Goal: Task Accomplishment & Management: Use online tool/utility

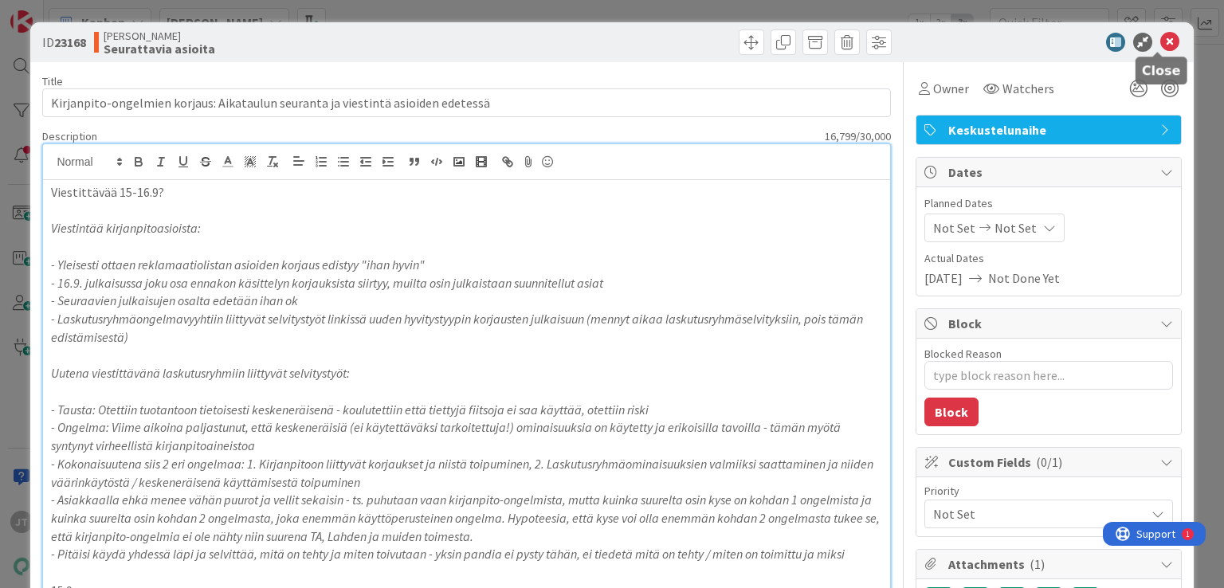
click at [1160, 41] on icon at bounding box center [1169, 42] width 19 height 19
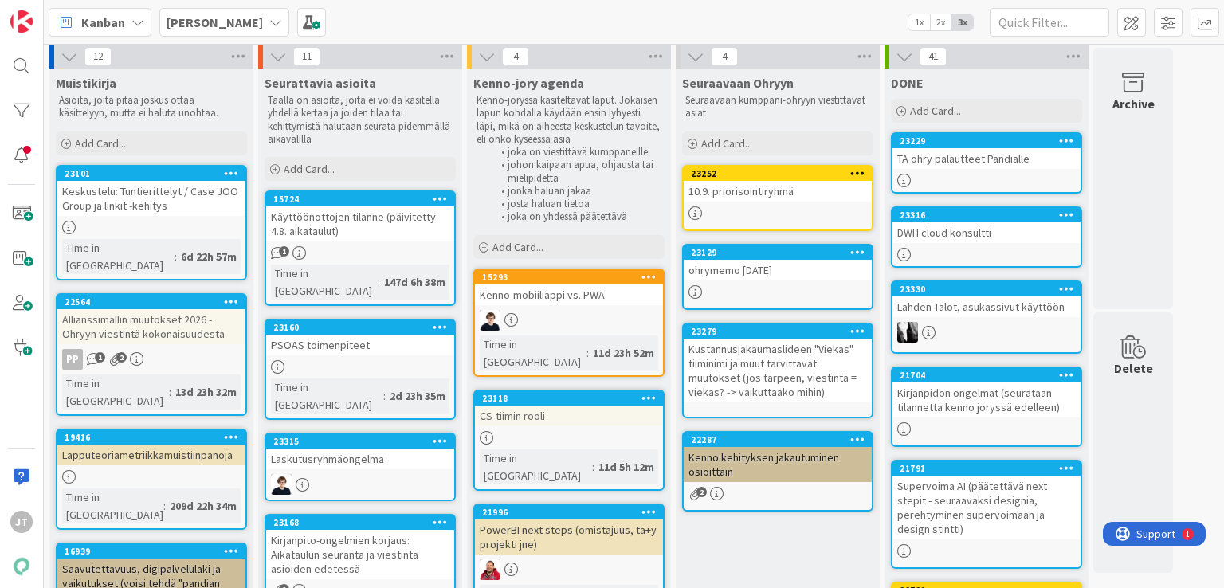
click at [991, 168] on link "23229 TA ohry palautteet Pandialle" at bounding box center [986, 162] width 191 height 61
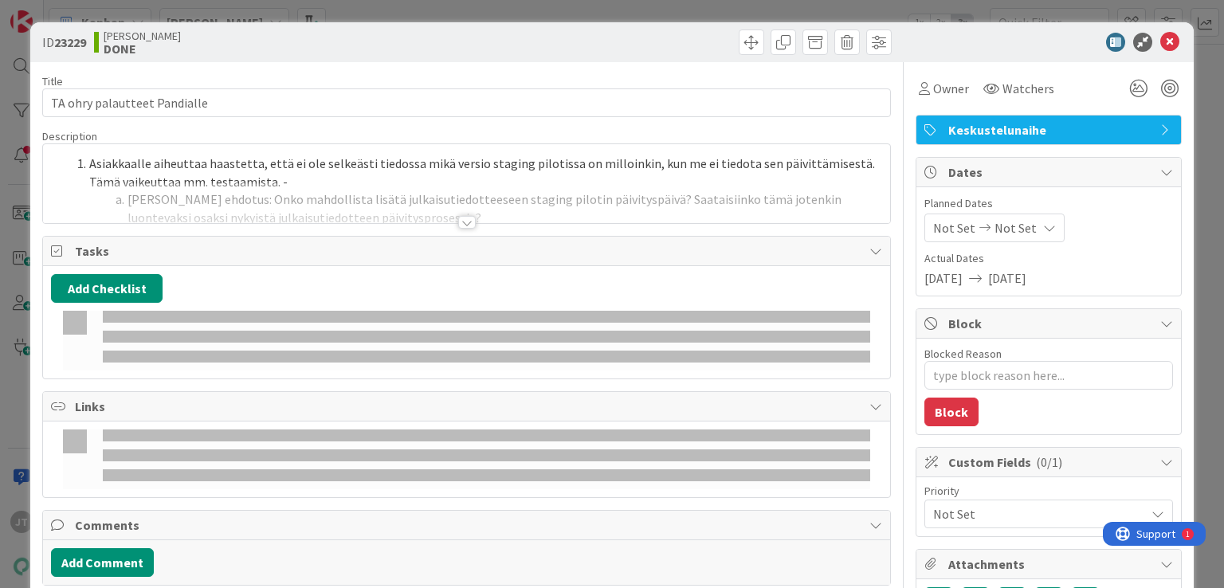
type textarea "x"
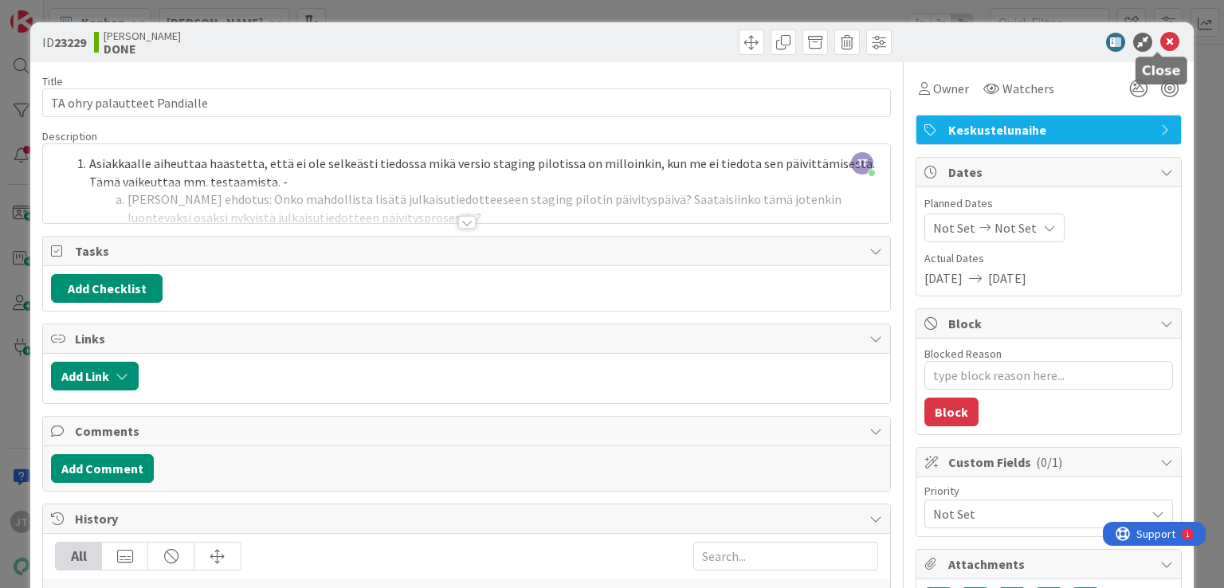
click at [1160, 42] on icon at bounding box center [1169, 42] width 19 height 19
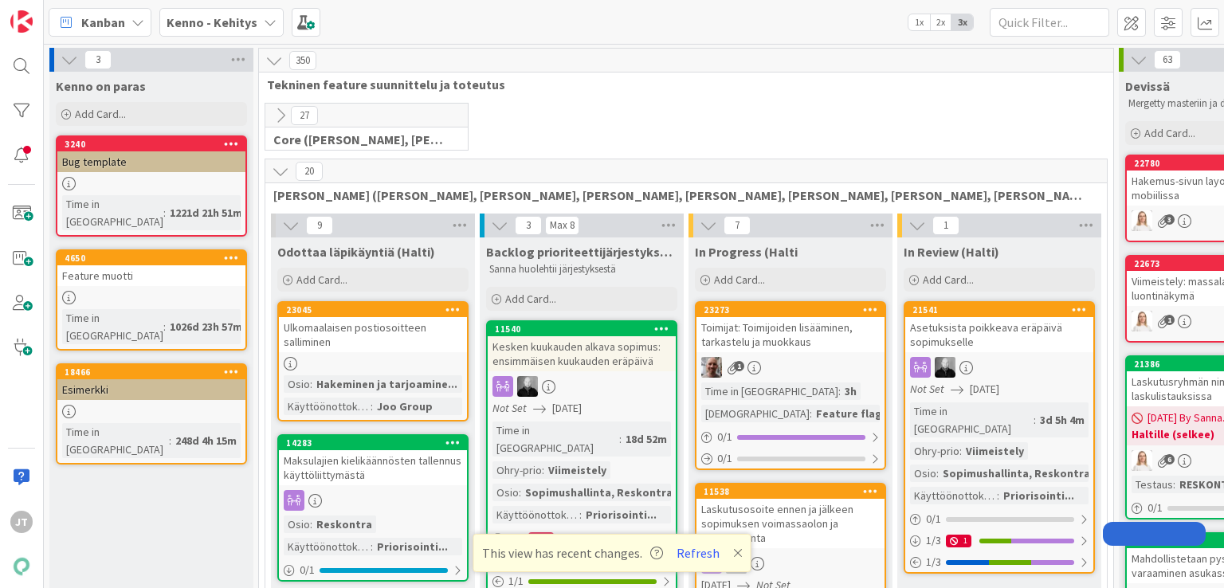
click at [203, 29] on b "Kenno - Kehitys" at bounding box center [212, 22] width 91 height 16
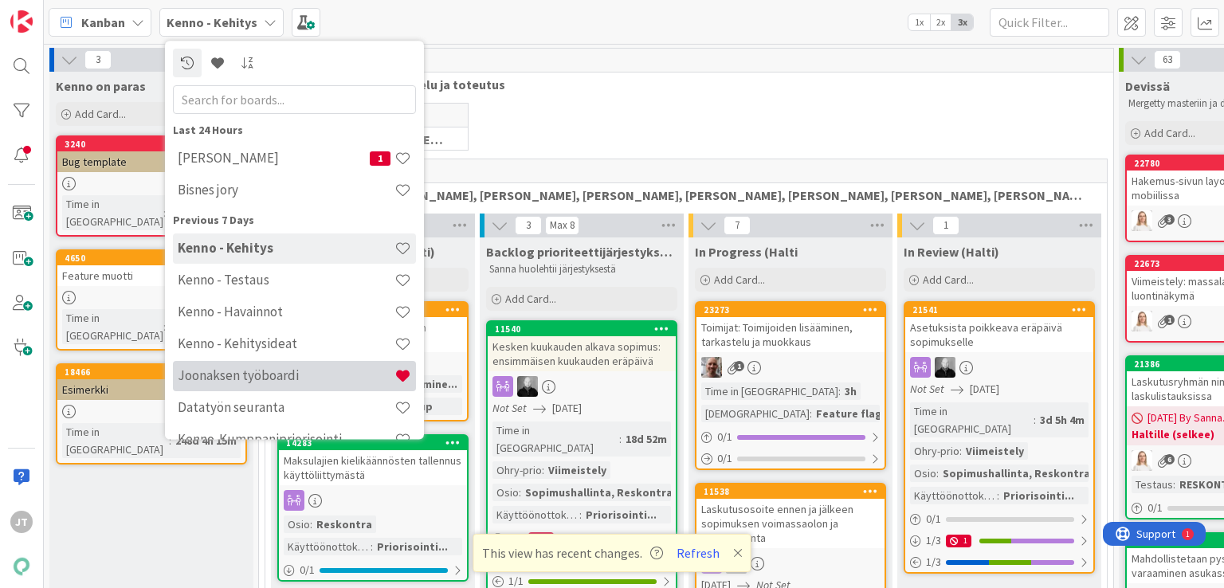
click at [255, 378] on h4 "Joonaksen työboardi" at bounding box center [286, 376] width 217 height 16
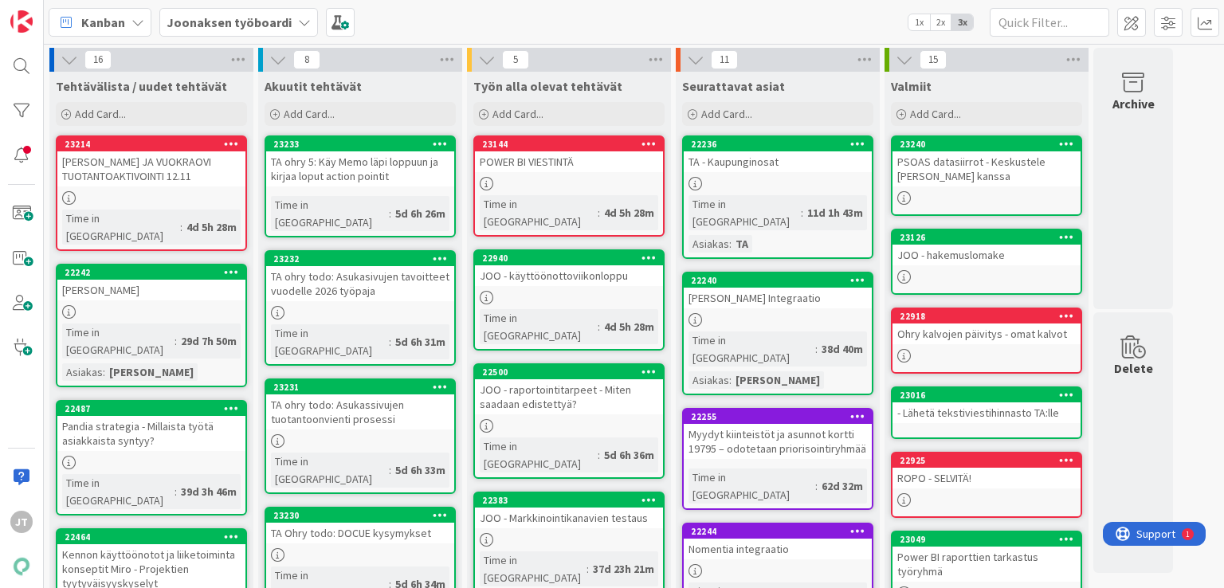
click at [344, 167] on div "TA ohry 5: Käy Memo läpi loppuun ja kirjaa loput action pointit" at bounding box center [360, 168] width 188 height 35
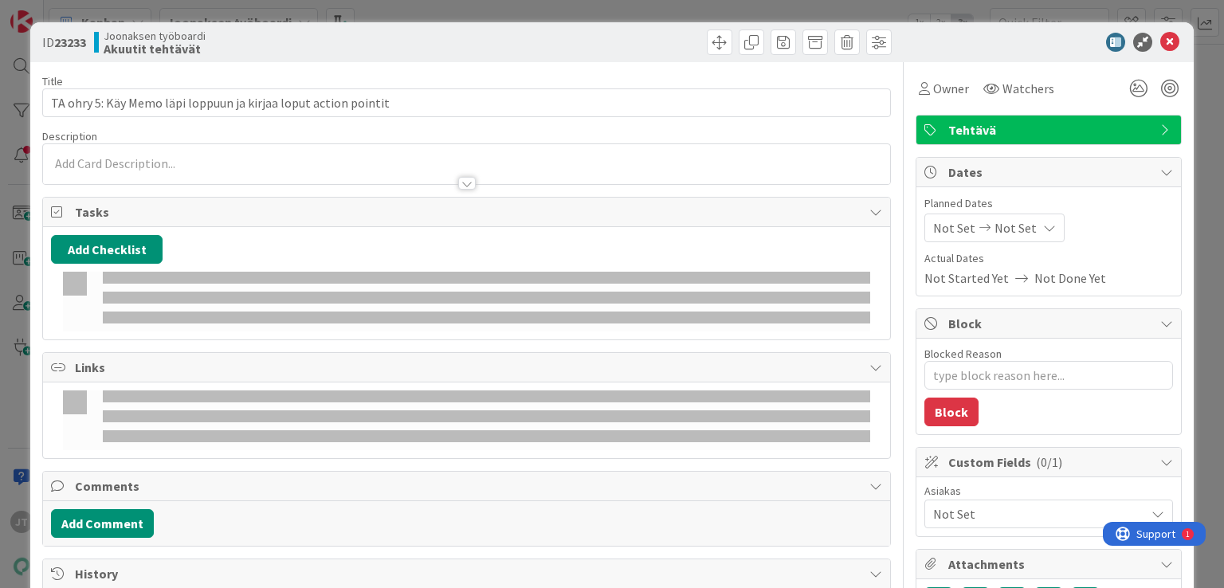
type textarea "x"
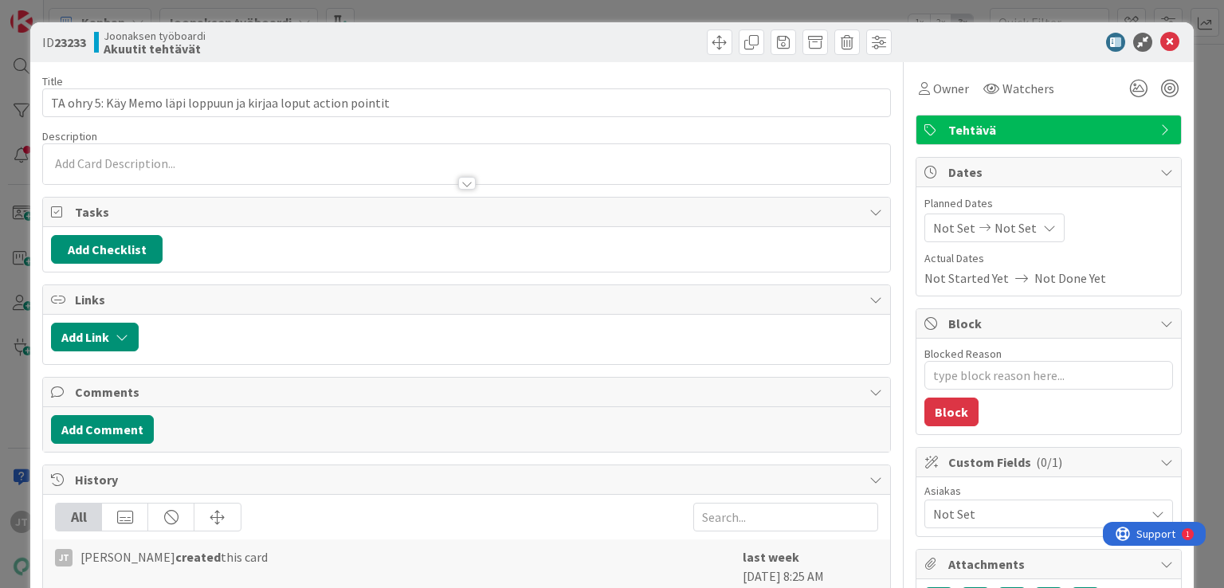
click at [462, 183] on div at bounding box center [467, 183] width 18 height 13
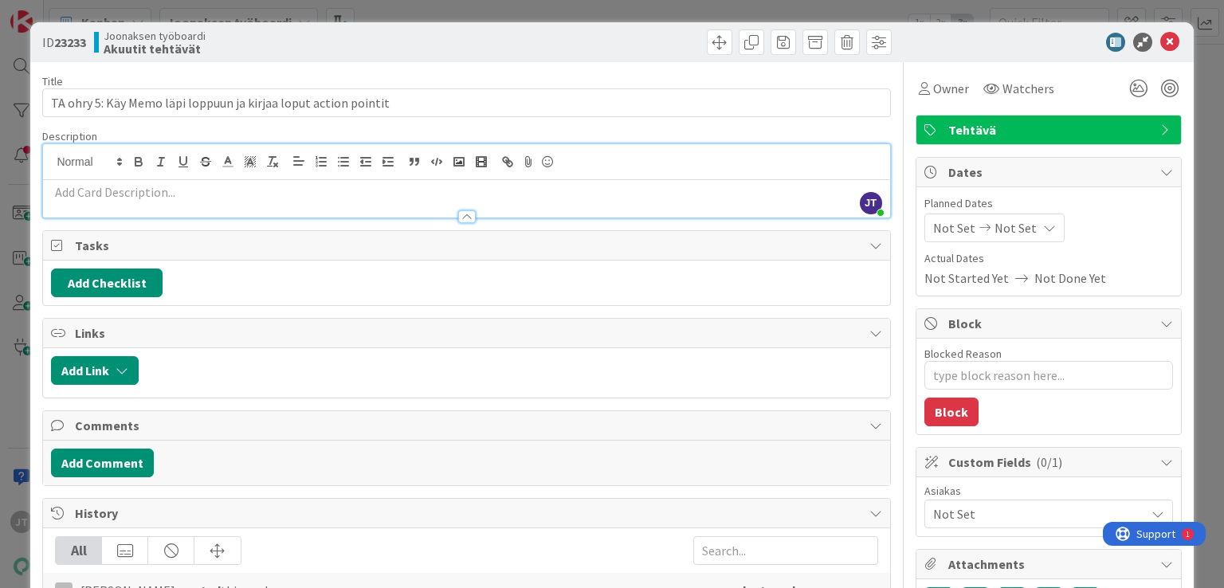
click at [253, 192] on p at bounding box center [466, 192] width 830 height 18
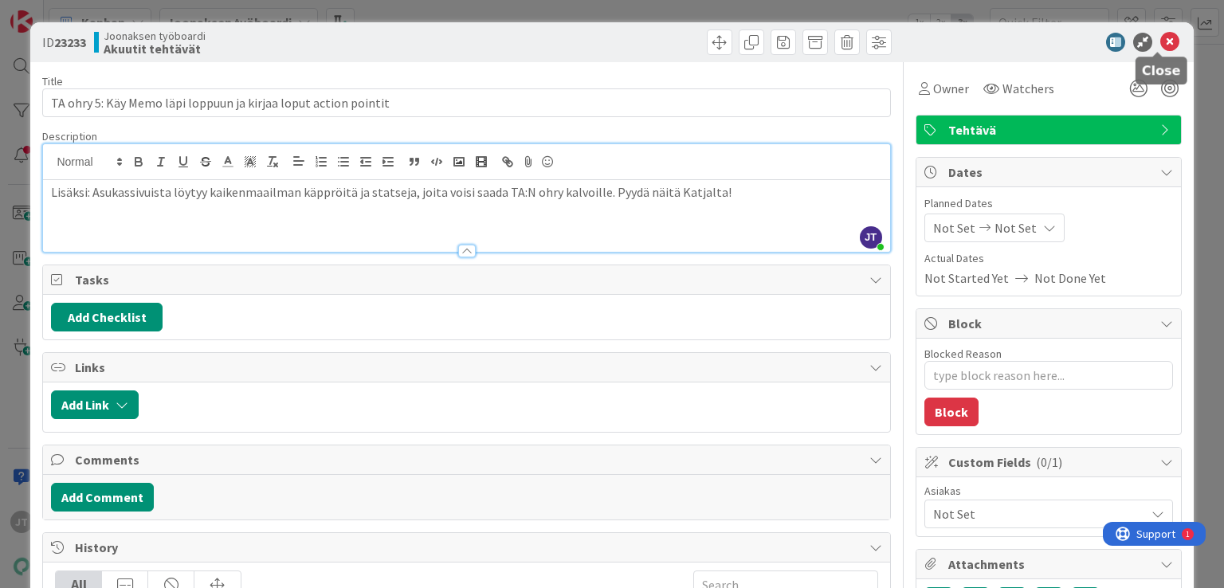
click at [1160, 42] on icon at bounding box center [1169, 42] width 19 height 19
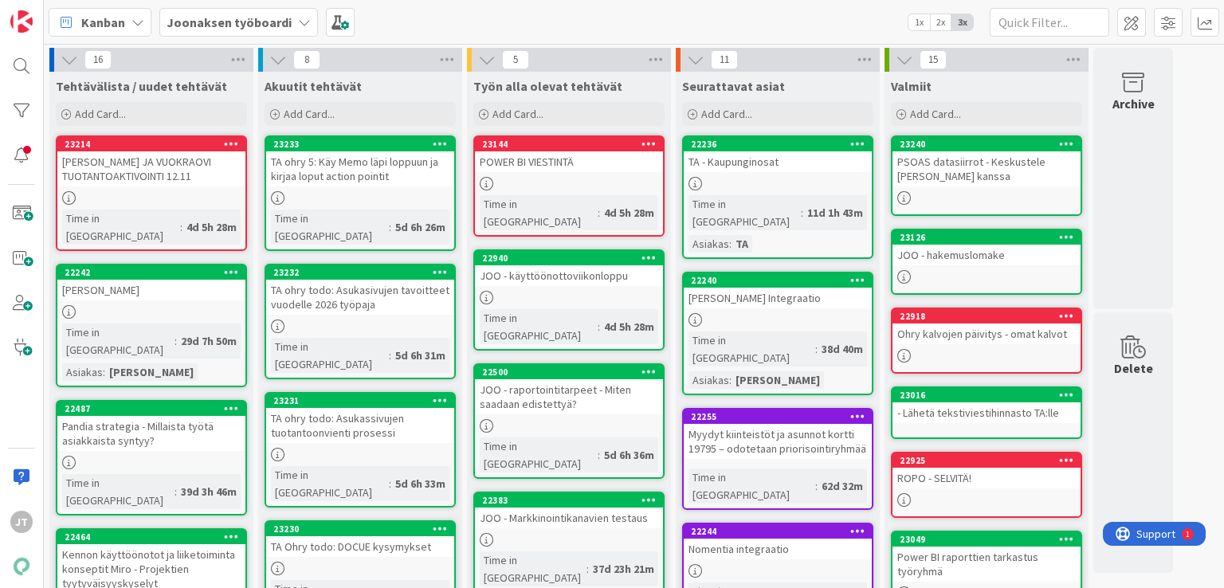
click at [628, 163] on div "POWER BI VIESTINTÄ" at bounding box center [569, 161] width 188 height 21
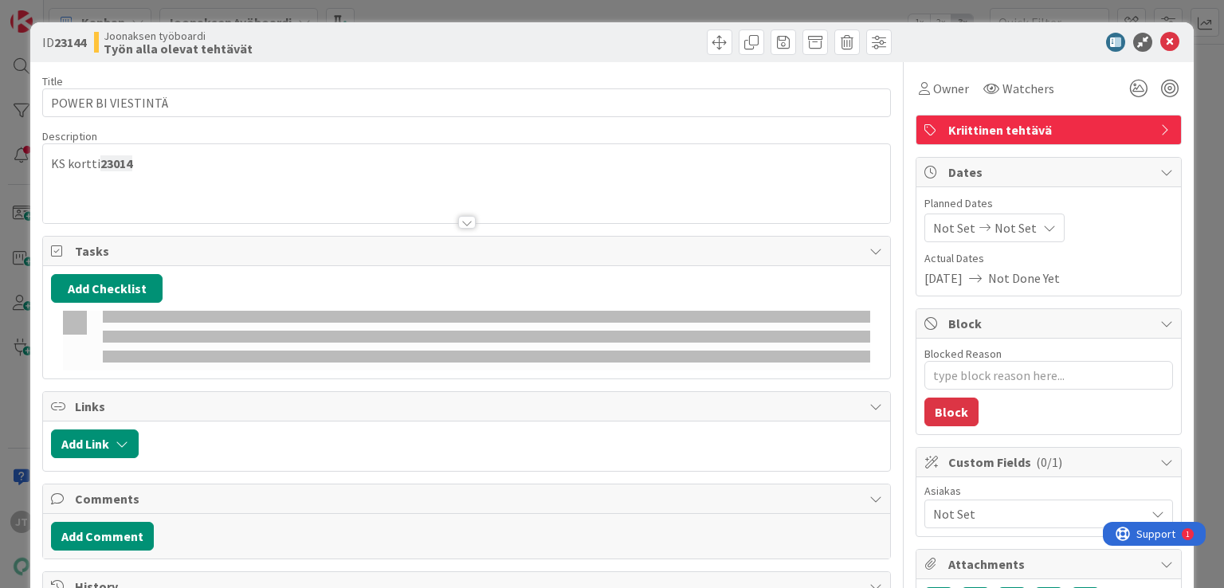
type textarea "x"
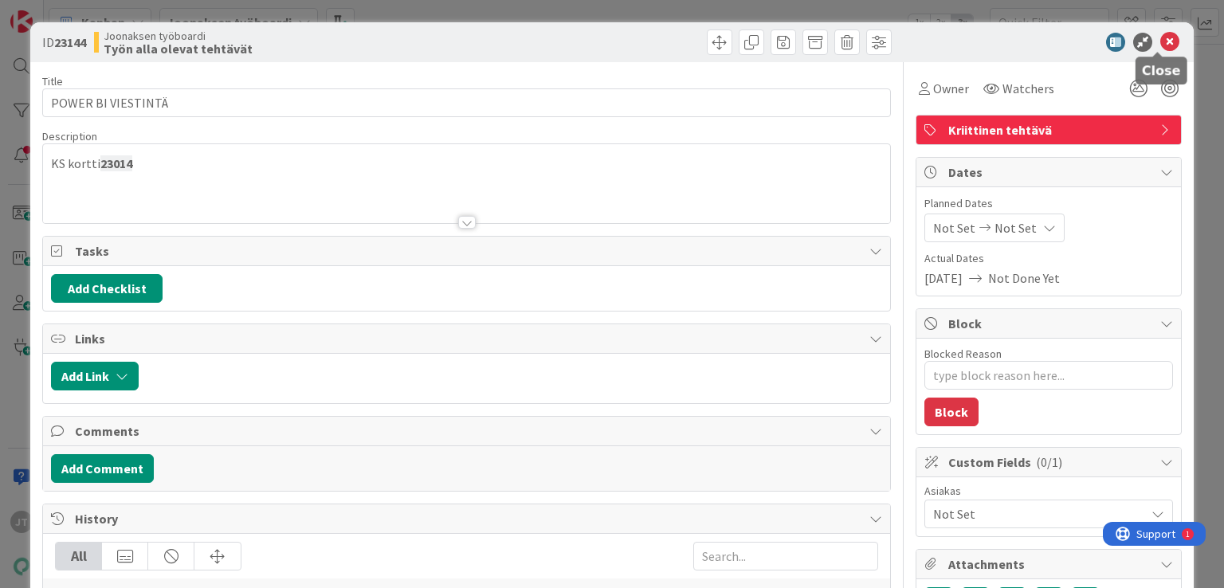
click at [1160, 39] on icon at bounding box center [1169, 42] width 19 height 19
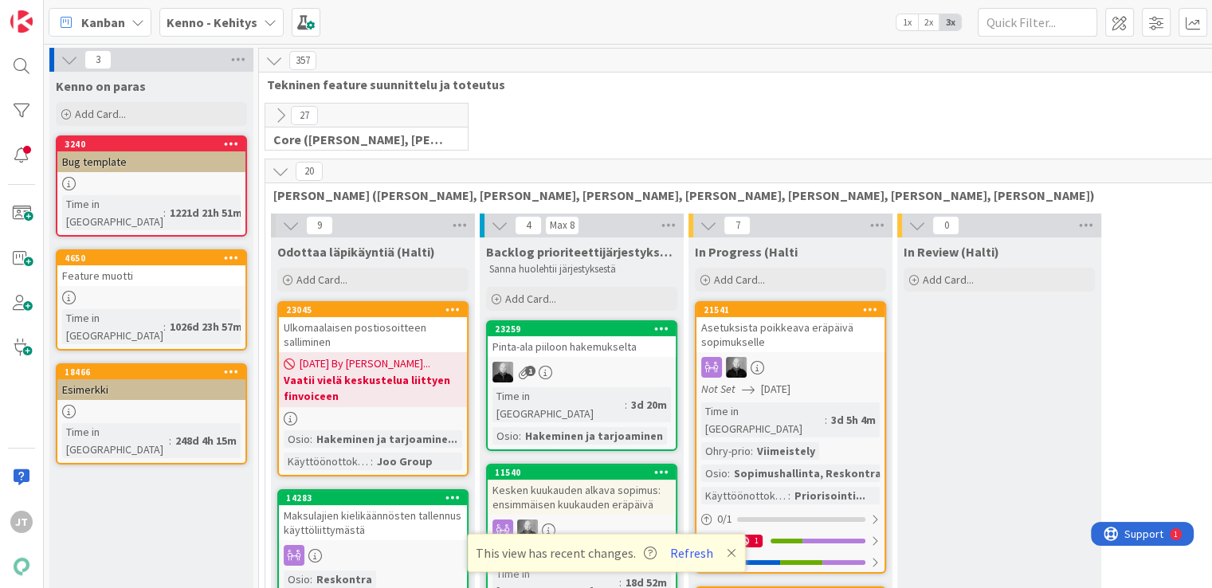
click at [179, 20] on b "Kenno - Kehitys" at bounding box center [212, 22] width 91 height 16
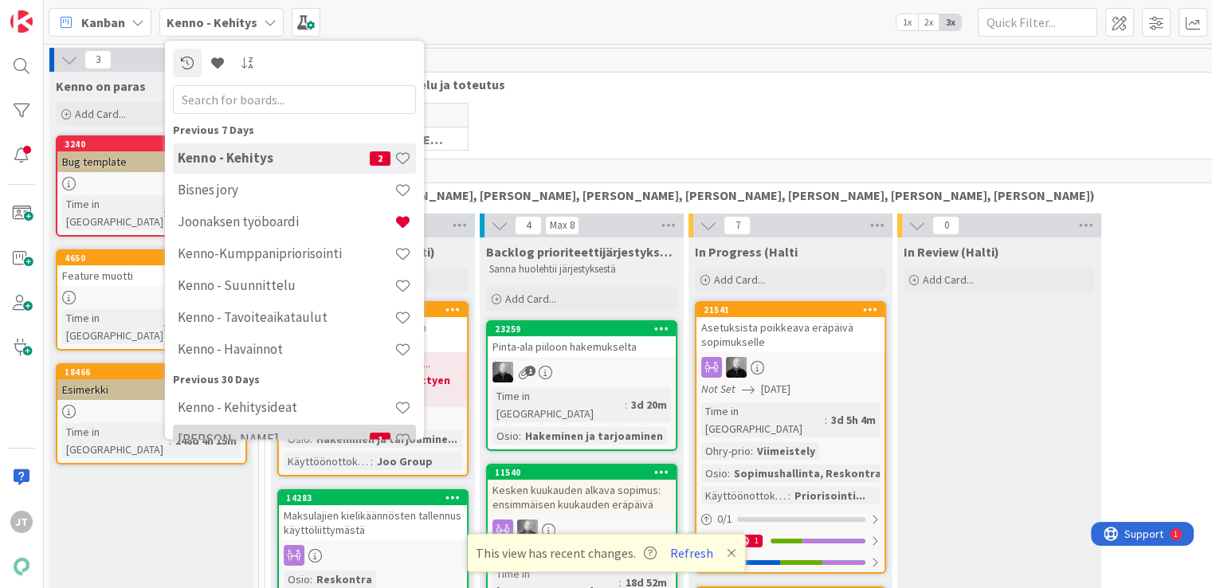
click at [250, 434] on h4 "[PERSON_NAME]" at bounding box center [274, 440] width 192 height 16
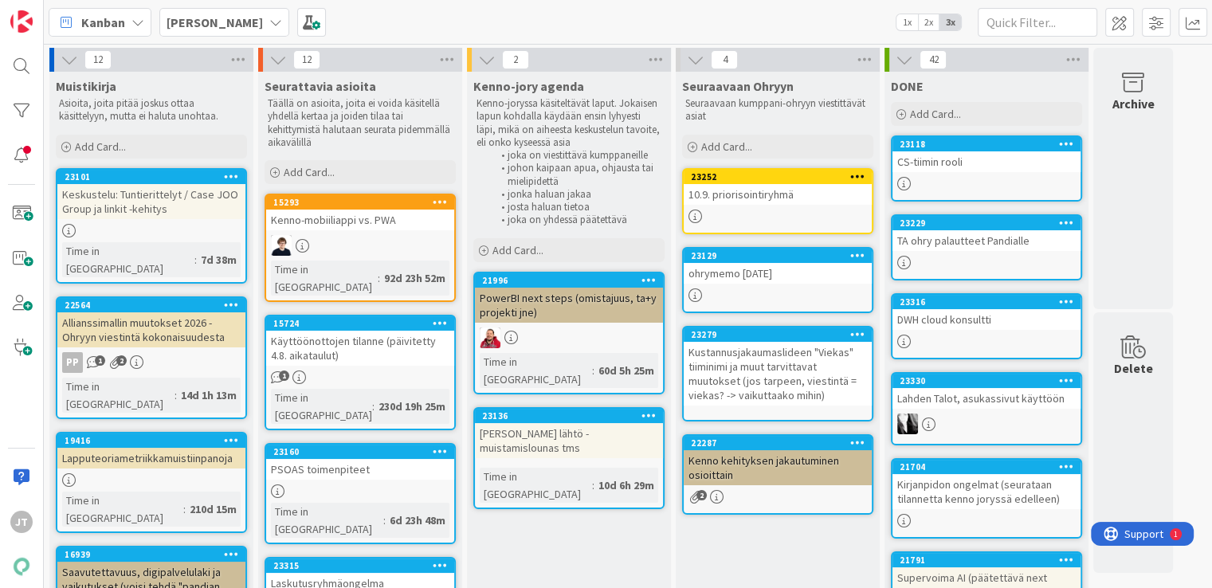
click at [354, 485] on div at bounding box center [360, 492] width 188 height 14
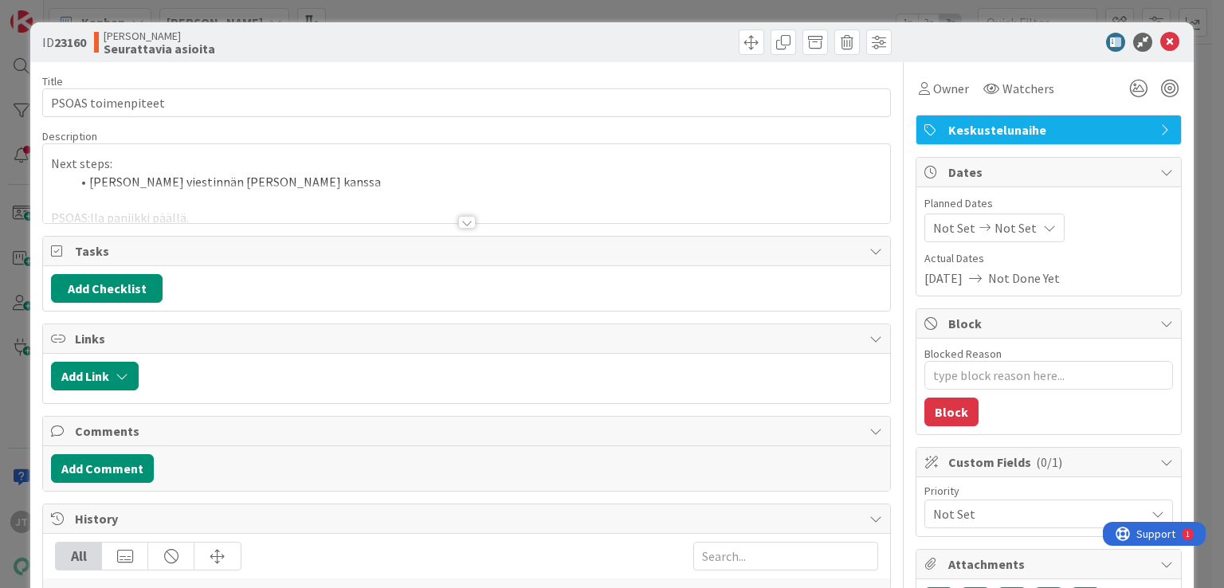
click at [458, 224] on div at bounding box center [467, 222] width 18 height 13
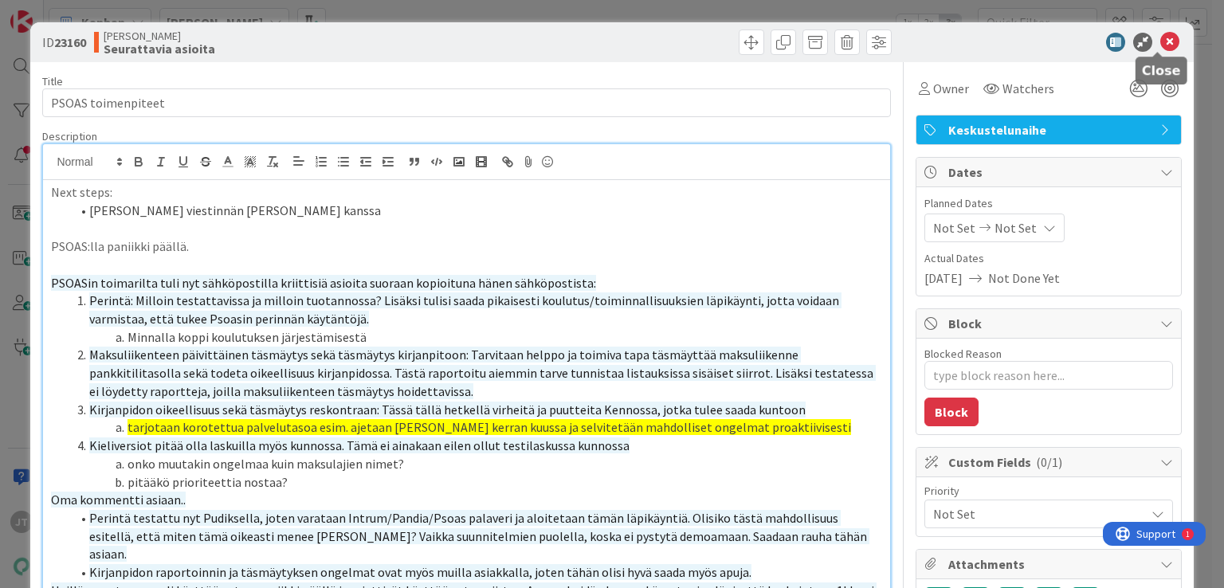
click at [1160, 46] on icon at bounding box center [1169, 42] width 19 height 19
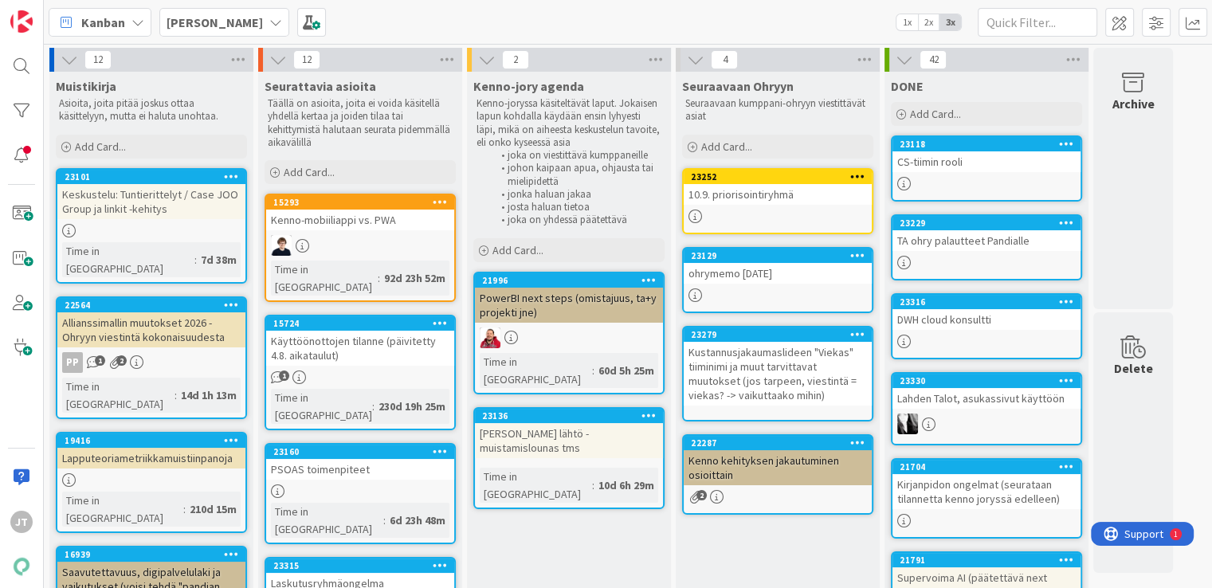
click at [332, 459] on div "PSOAS toimenpiteet" at bounding box center [360, 469] width 188 height 21
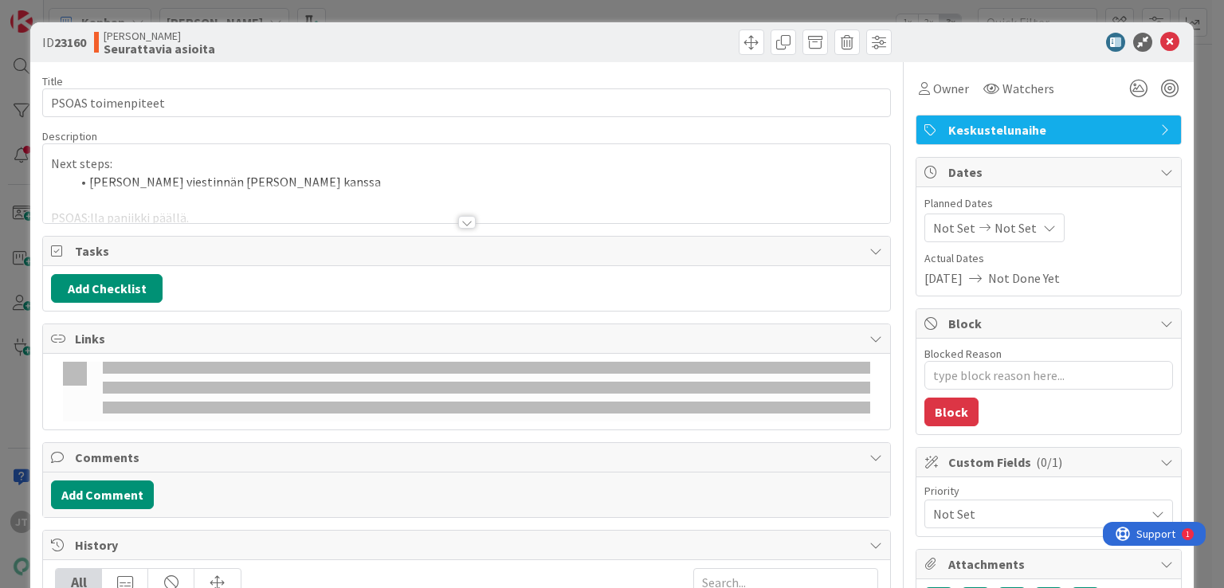
type textarea "x"
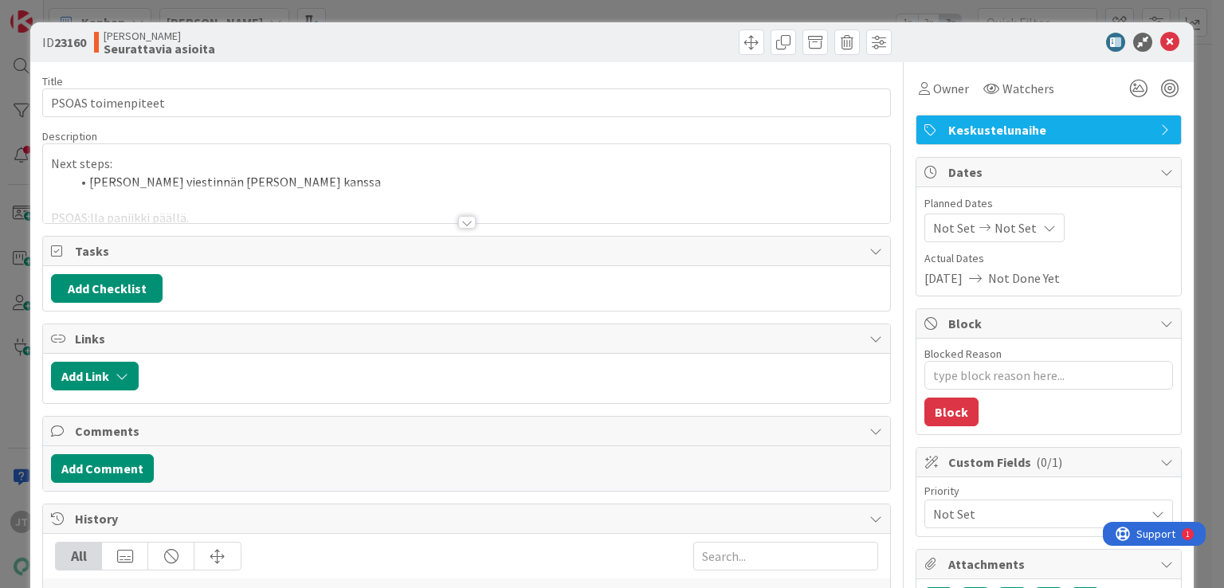
click at [463, 221] on div at bounding box center [467, 222] width 18 height 13
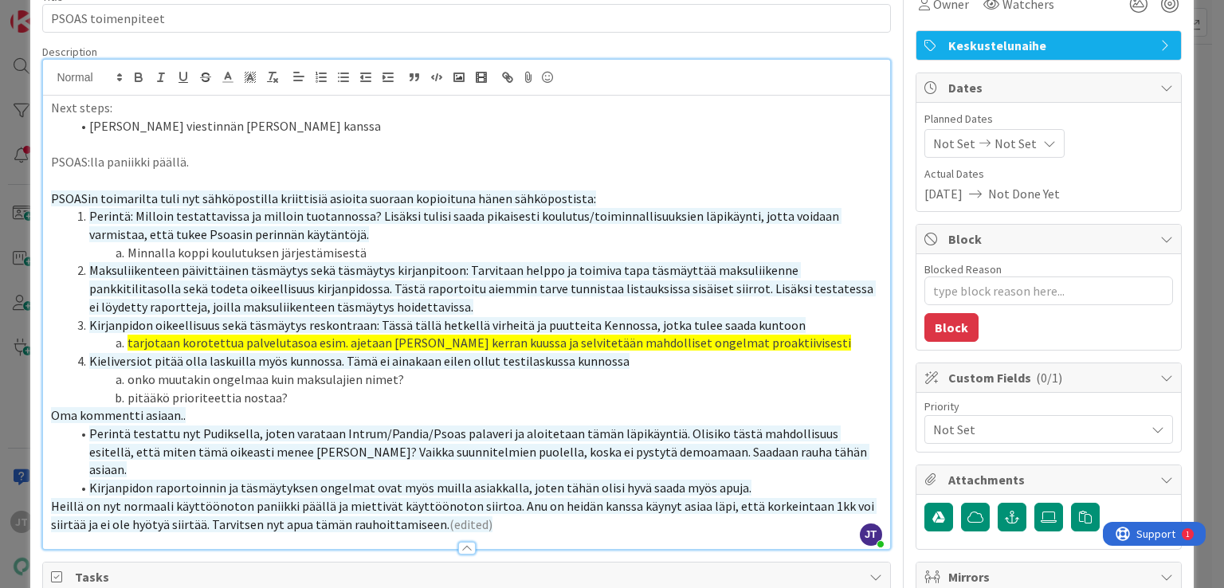
scroll to position [107, 0]
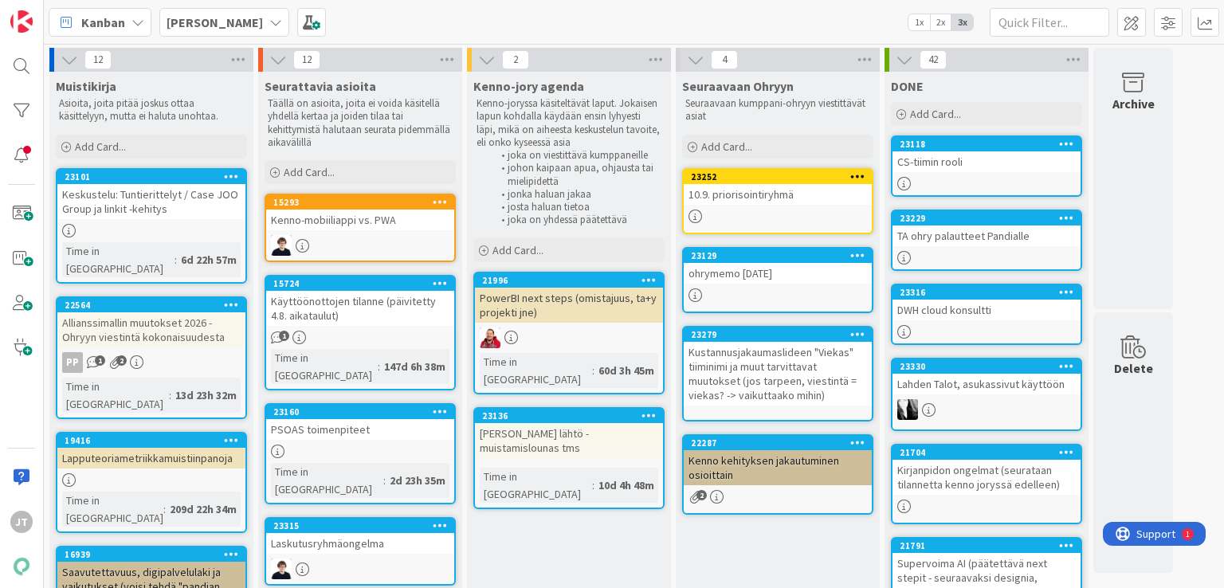
scroll to position [3, 0]
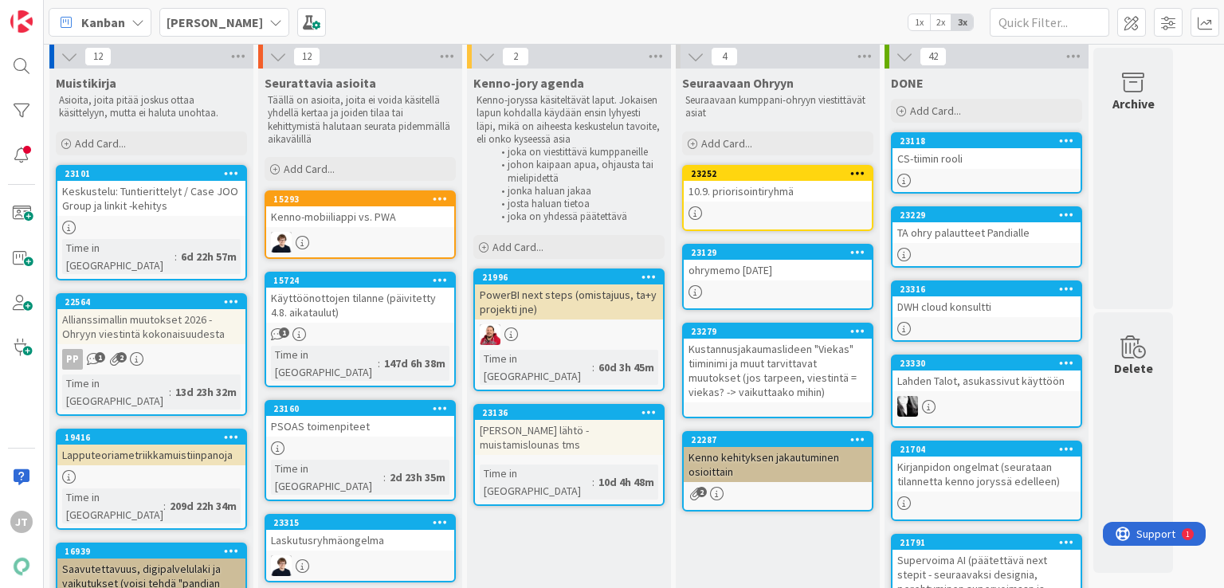
click at [181, 19] on b "[PERSON_NAME]" at bounding box center [215, 22] width 96 height 16
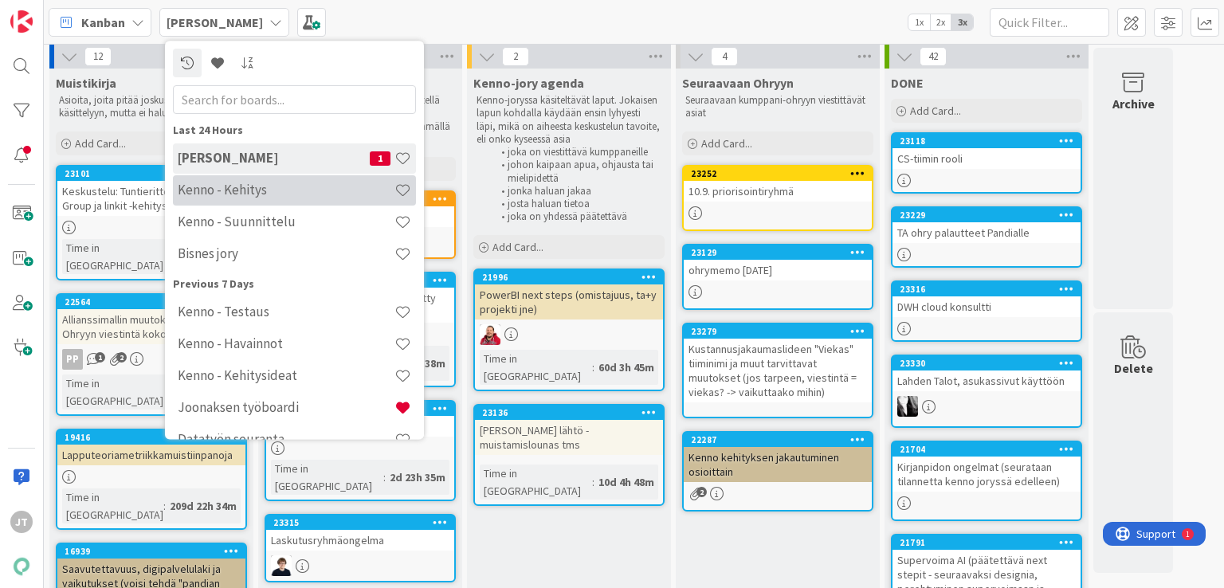
click at [219, 199] on div "Kenno - Kehitys" at bounding box center [294, 190] width 243 height 30
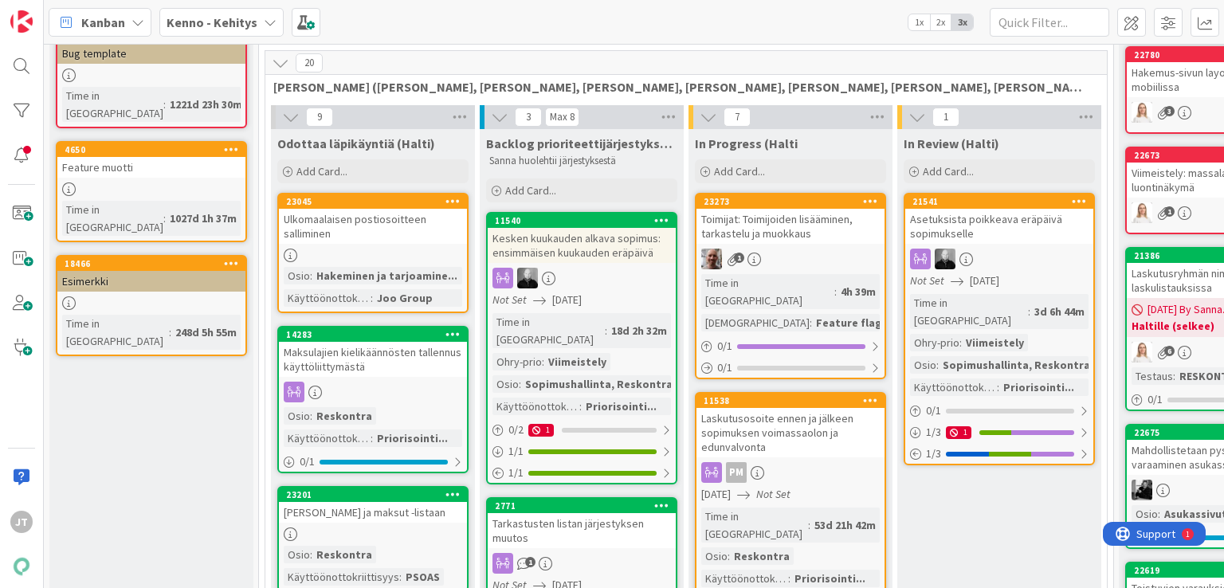
scroll to position [159, 0]
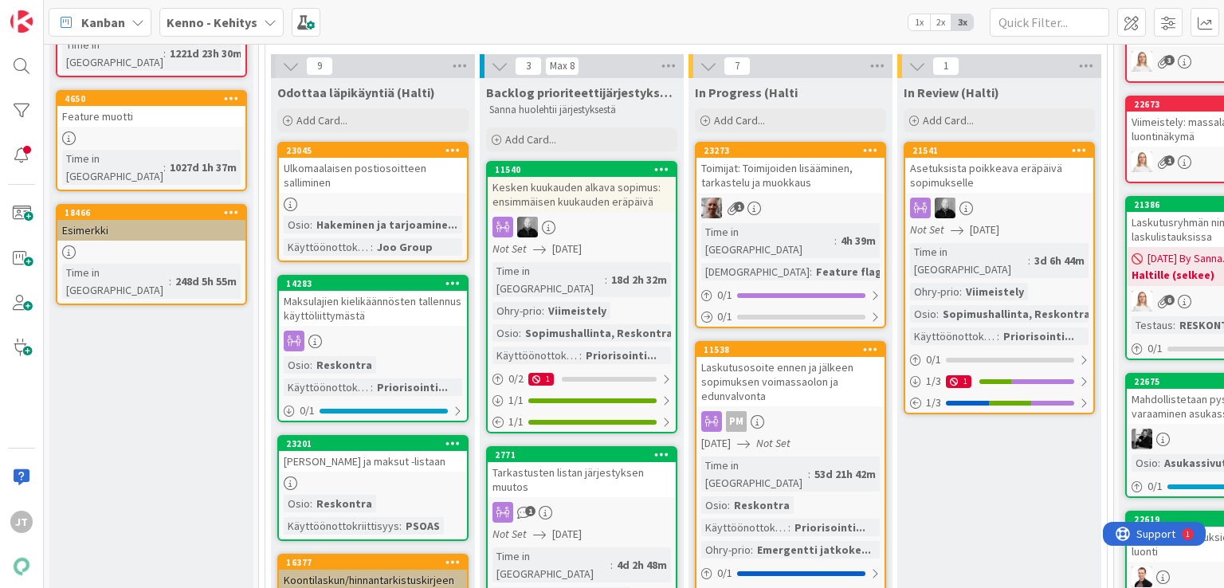
click at [384, 463] on div "[PERSON_NAME] ja maksut -listaan" at bounding box center [373, 461] width 188 height 21
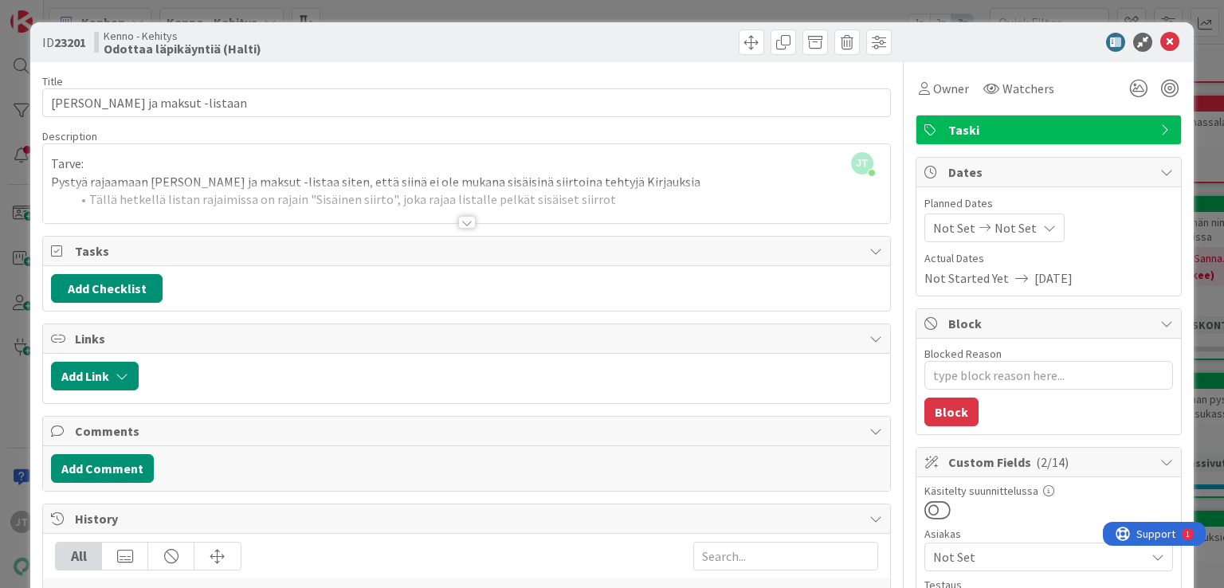
click at [461, 222] on div at bounding box center [467, 222] width 18 height 13
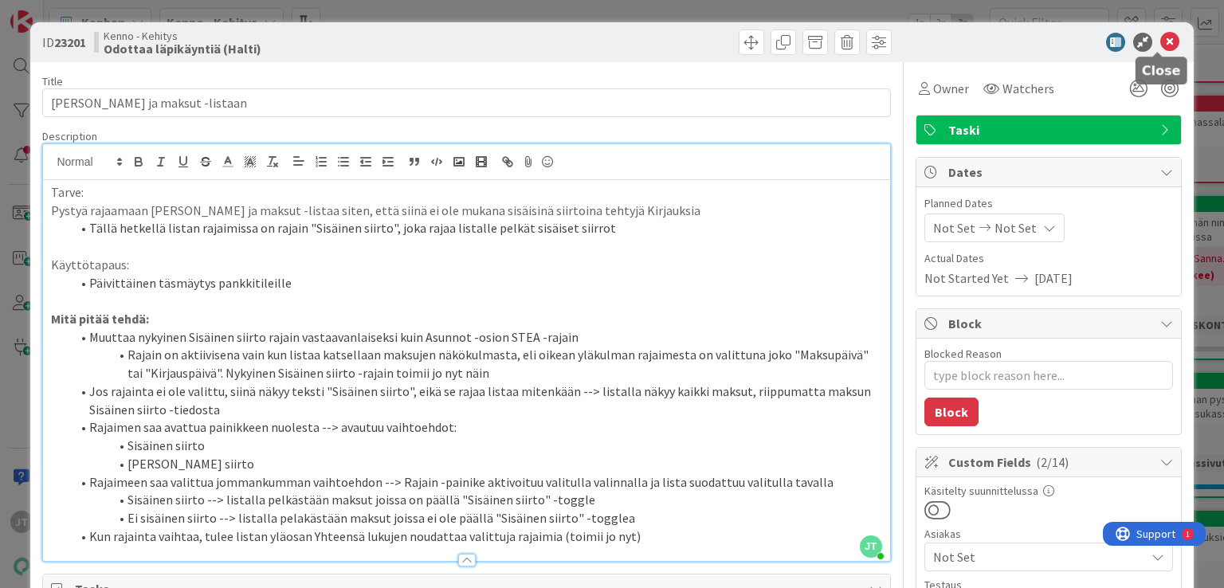
click at [1160, 42] on icon at bounding box center [1169, 42] width 19 height 19
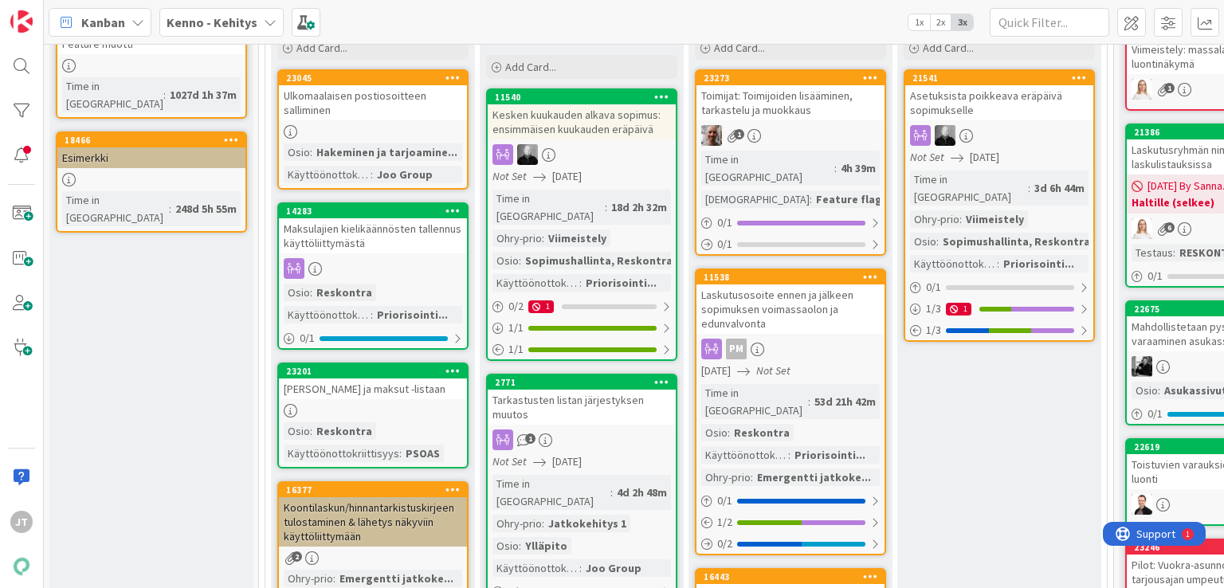
scroll to position [179, 0]
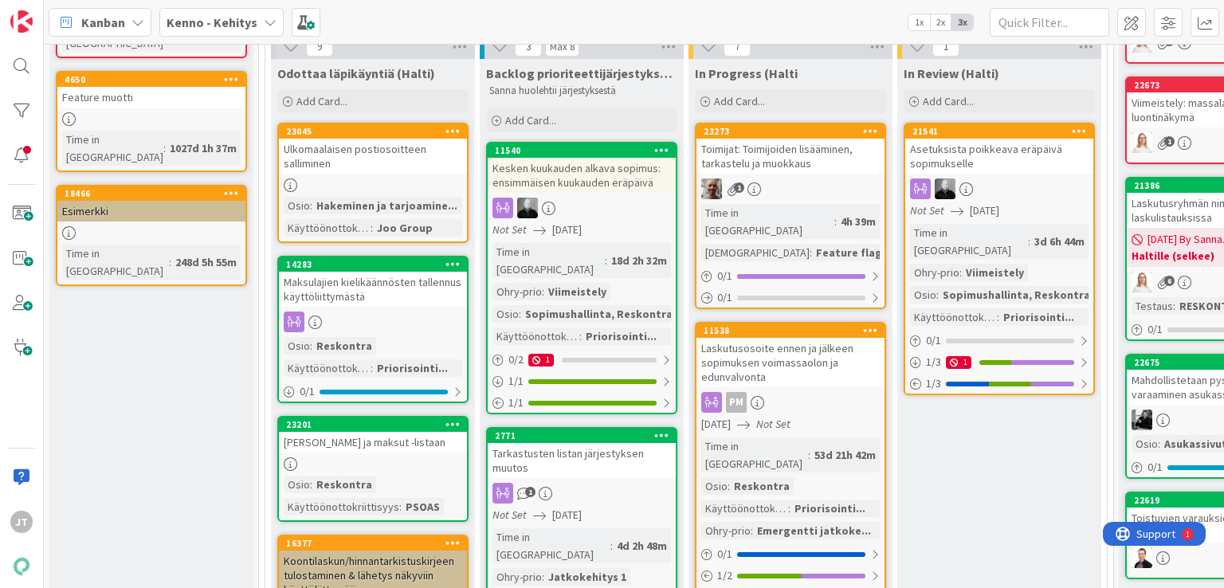
click at [386, 280] on div "Maksulajien kielikäännösten tallennus käyttöliittymästä" at bounding box center [373, 289] width 188 height 35
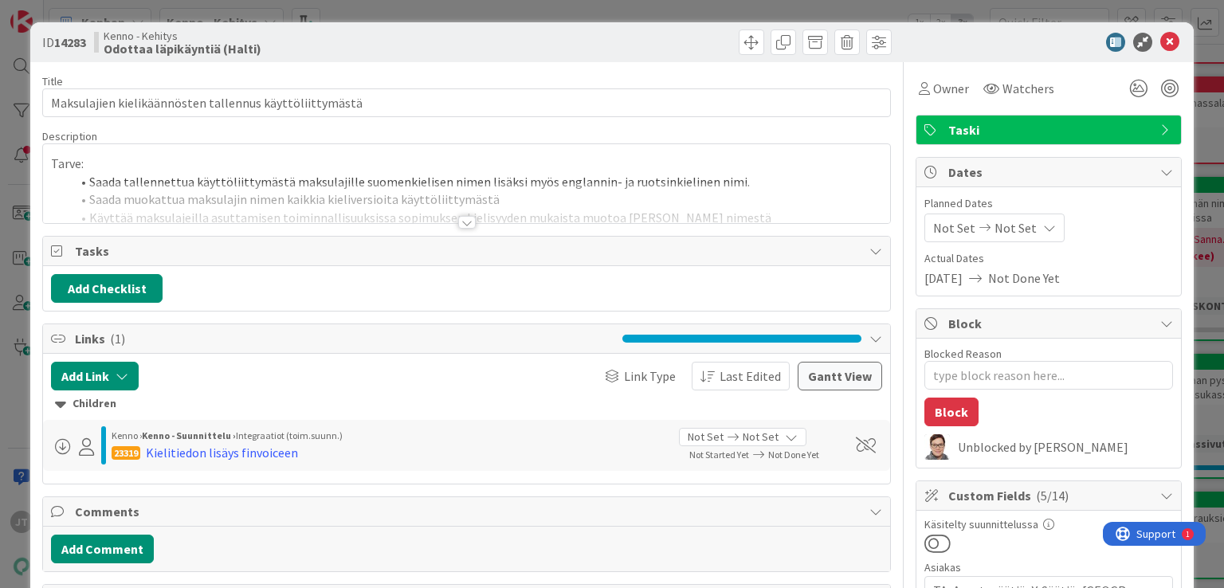
click at [463, 220] on div at bounding box center [467, 222] width 18 height 13
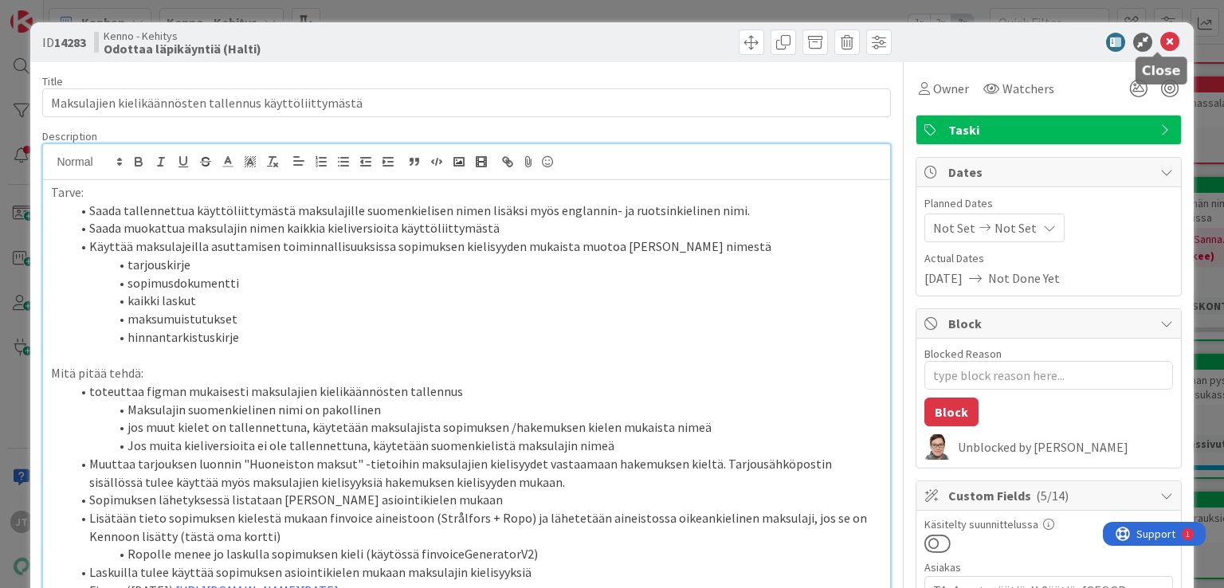
click at [1160, 43] on icon at bounding box center [1169, 42] width 19 height 19
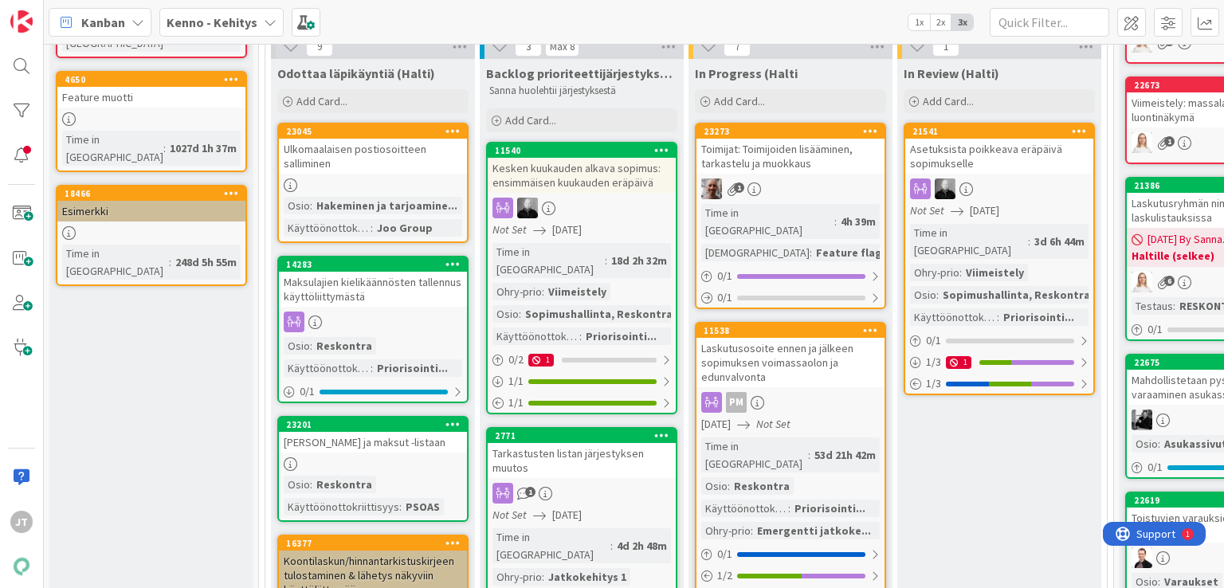
click at [363, 284] on div "Maksulajien kielikäännösten tallennus käyttöliittymästä" at bounding box center [373, 289] width 188 height 35
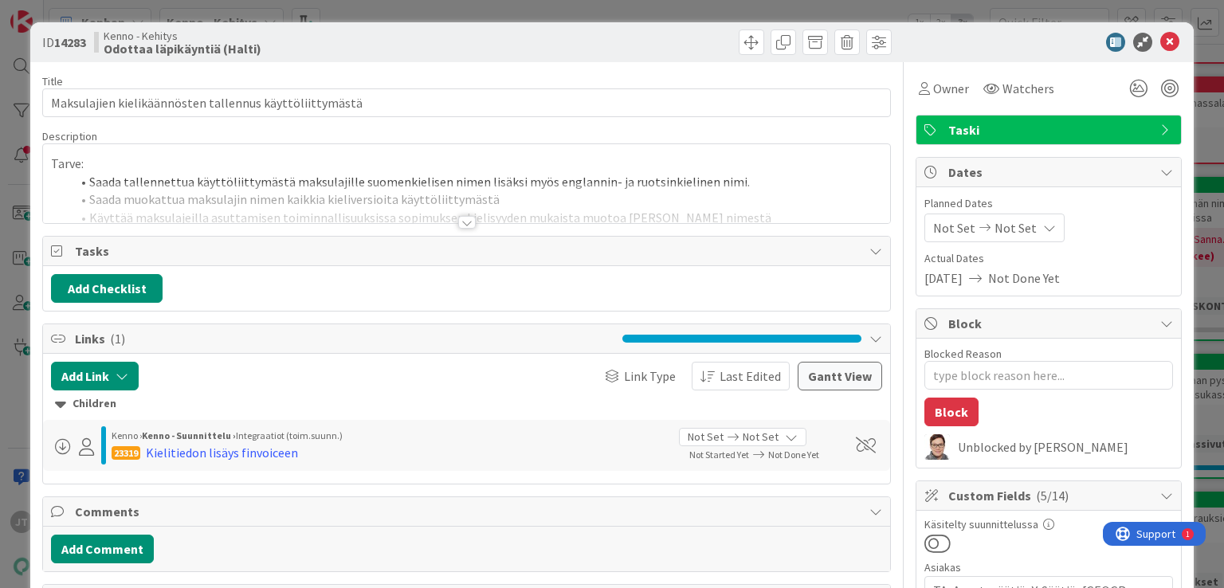
click at [465, 223] on div at bounding box center [467, 222] width 18 height 13
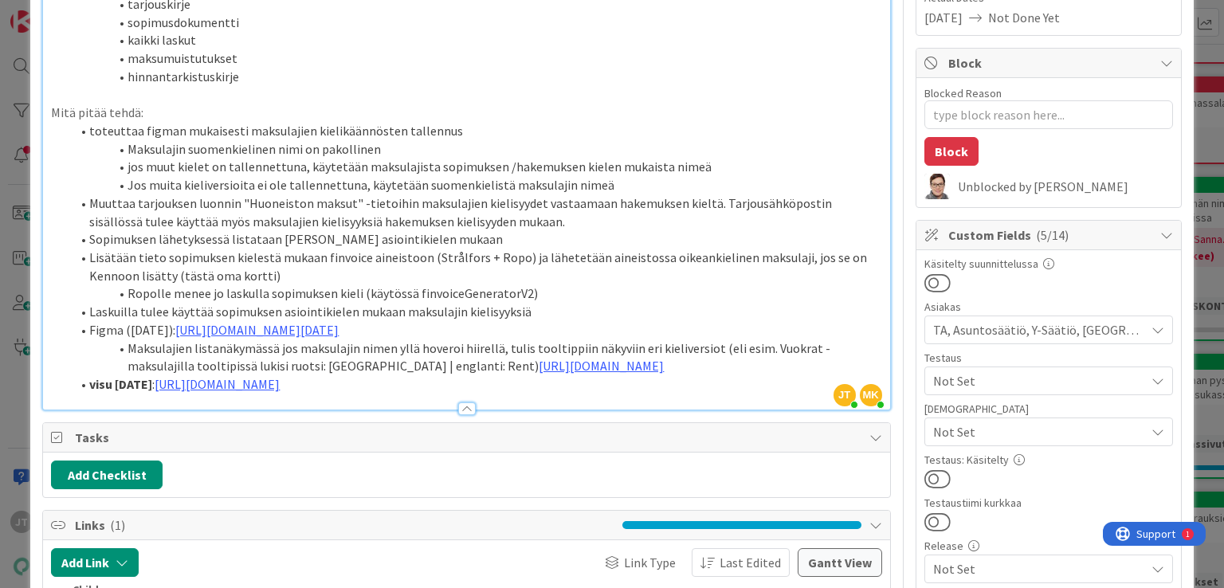
scroll to position [287, 0]
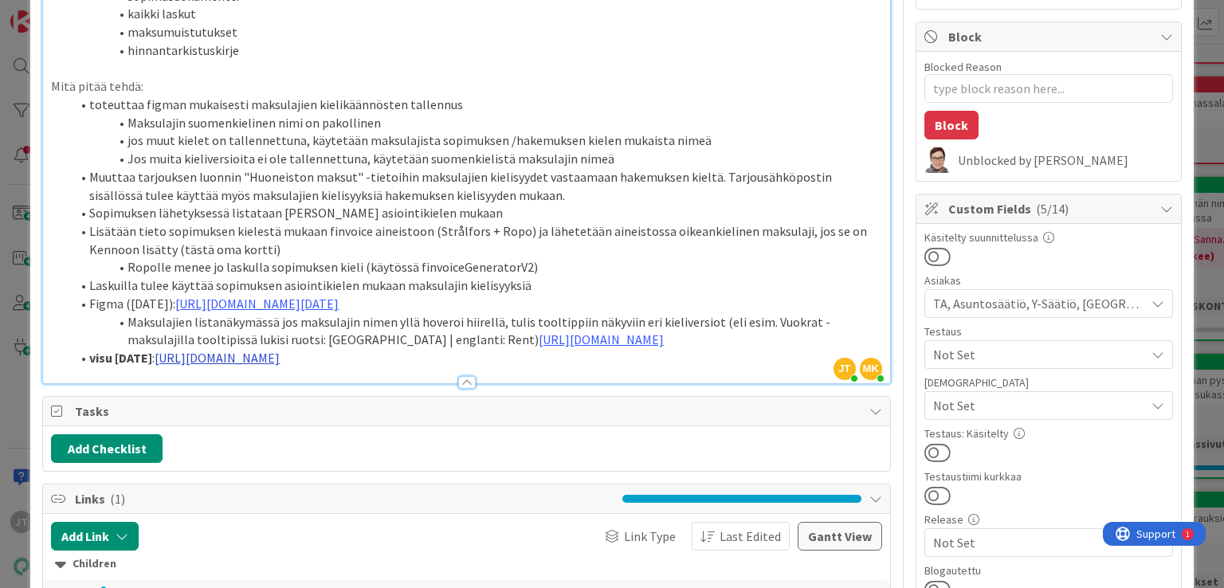
click at [280, 366] on link "https://www.figma.com/design/s06ePFuGvSFkRRSBp8p43G/Reskontra?node-id=15012-193…" at bounding box center [217, 358] width 125 height 16
click at [418, 404] on link "https://www.figma.com/design/s06ePFuGvSFkRRSBp8p43G/Reskontra?node-id=15012-193…" at bounding box center [424, 406] width 109 height 21
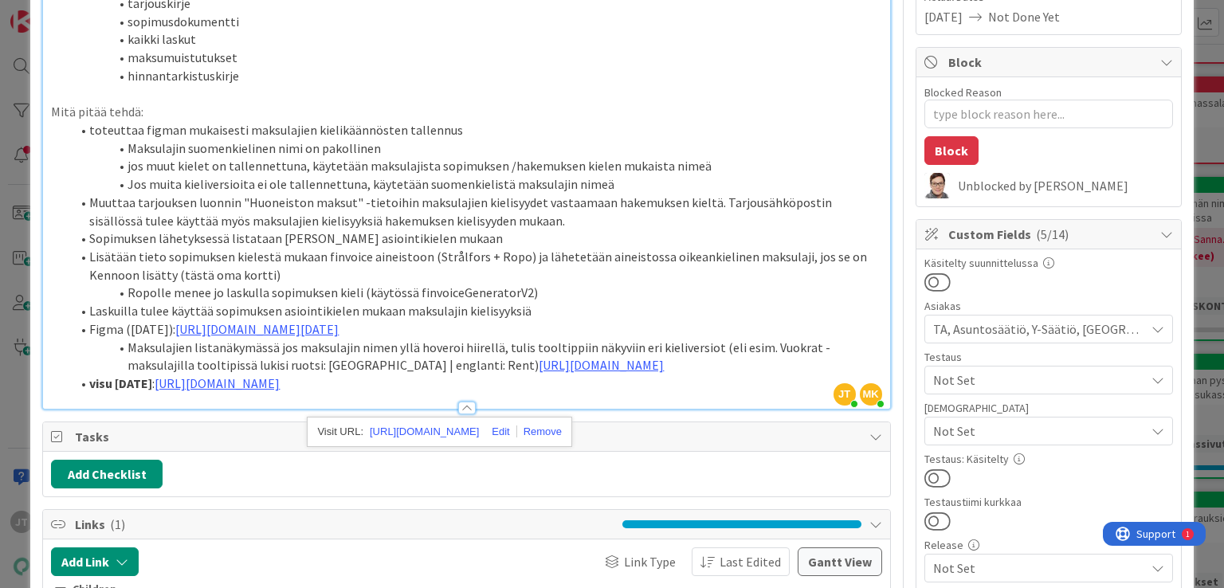
scroll to position [0, 0]
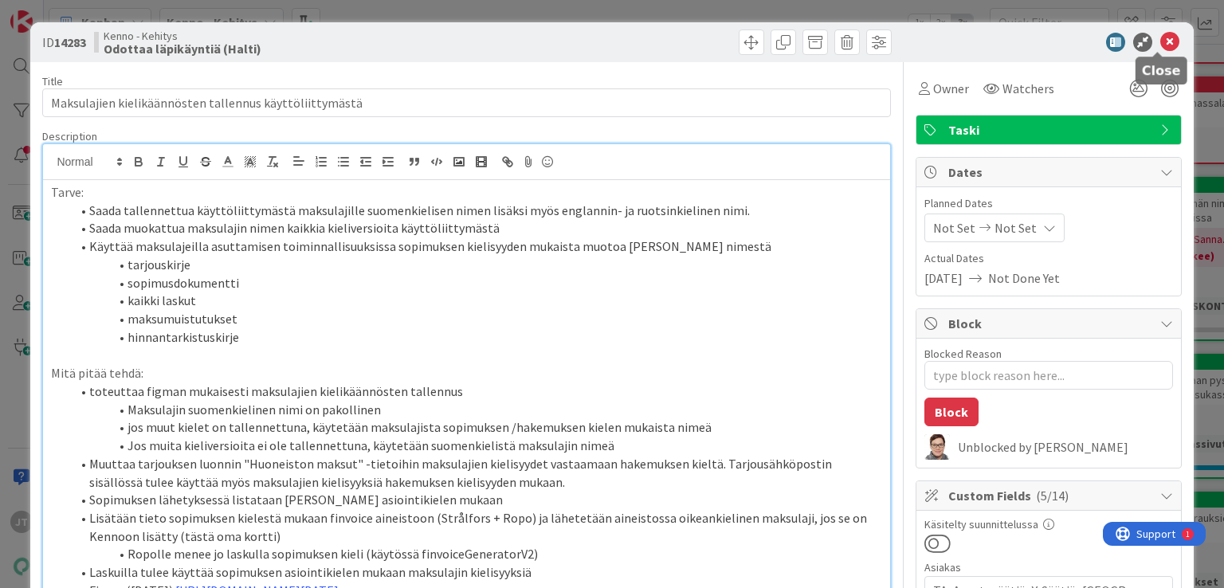
click at [1160, 47] on icon at bounding box center [1169, 42] width 19 height 19
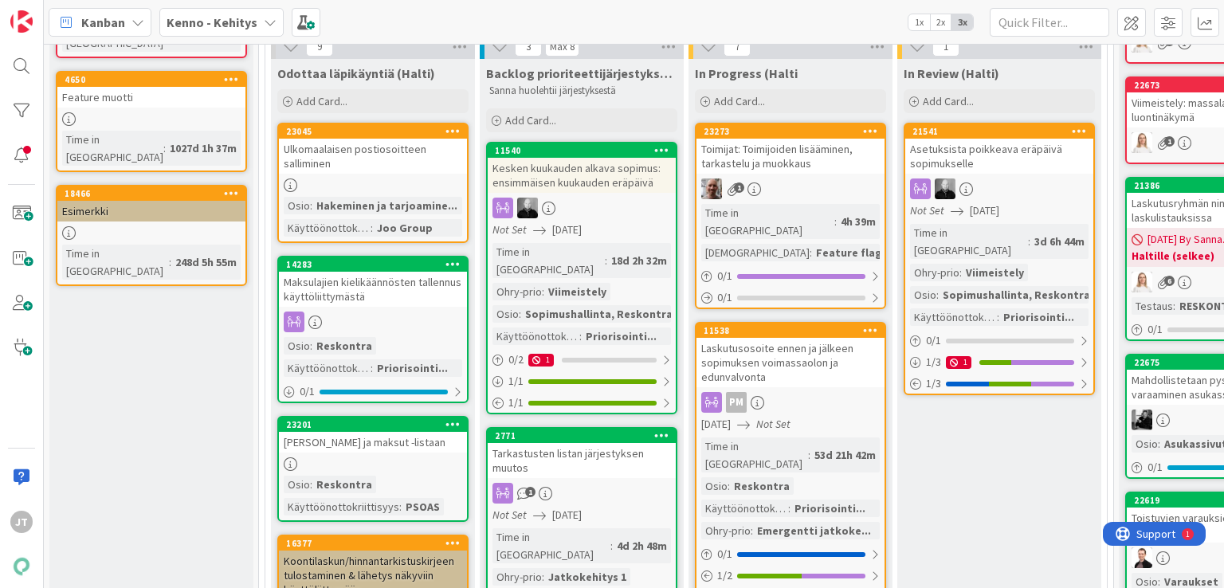
click at [243, 22] on b "Kenno - Kehitys" at bounding box center [212, 22] width 91 height 16
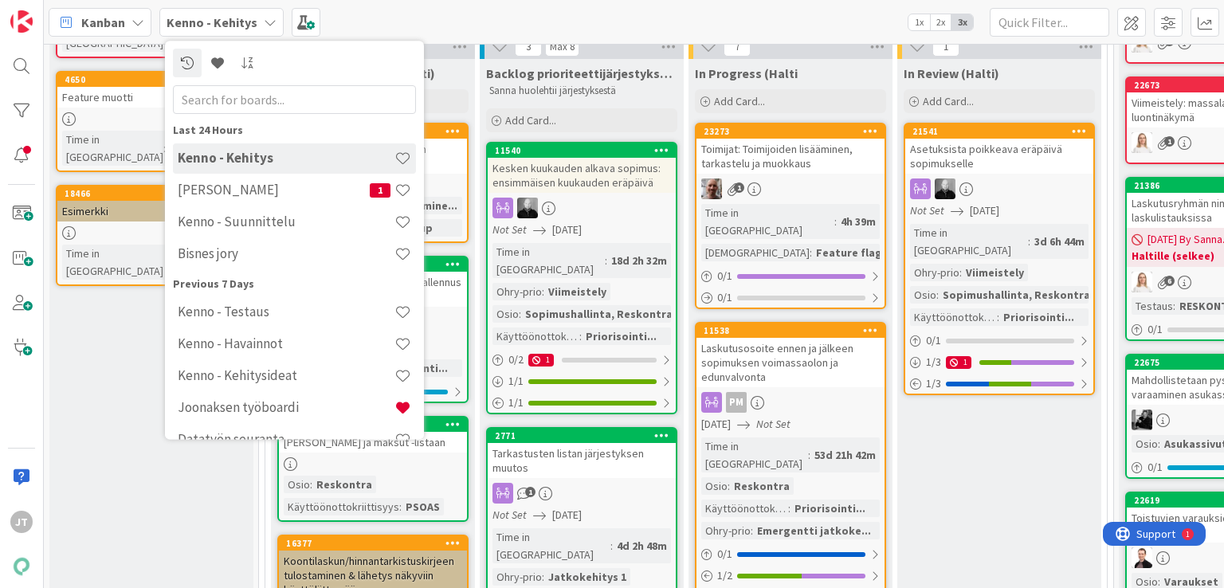
click at [266, 171] on div "Kenno - Kehitys" at bounding box center [294, 158] width 243 height 30
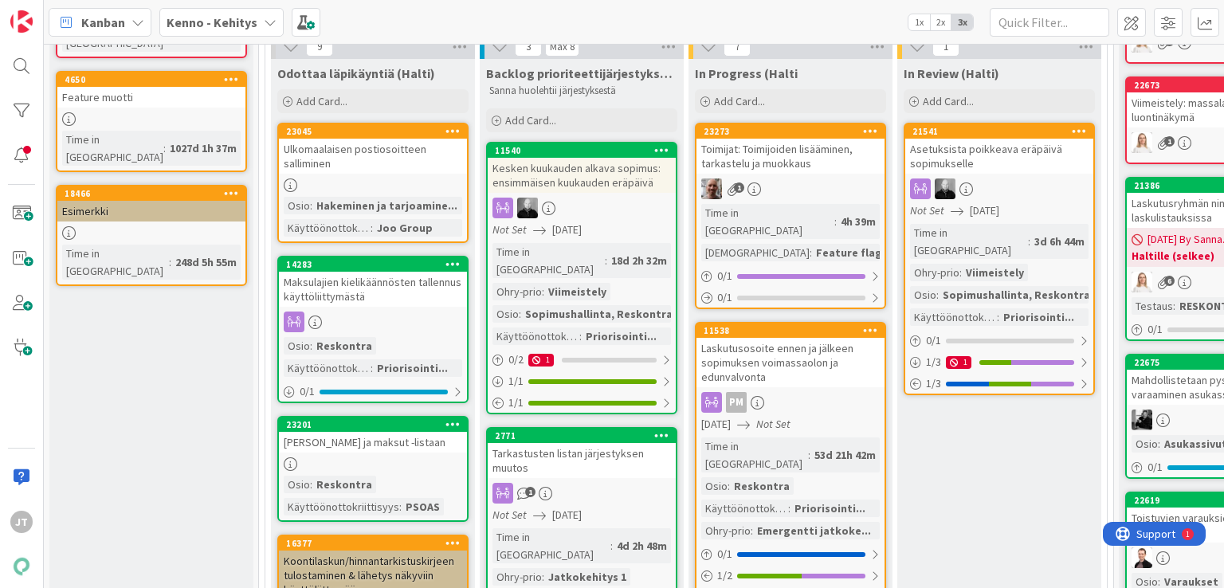
click at [241, 27] on b "Kenno - Kehitys" at bounding box center [212, 22] width 91 height 16
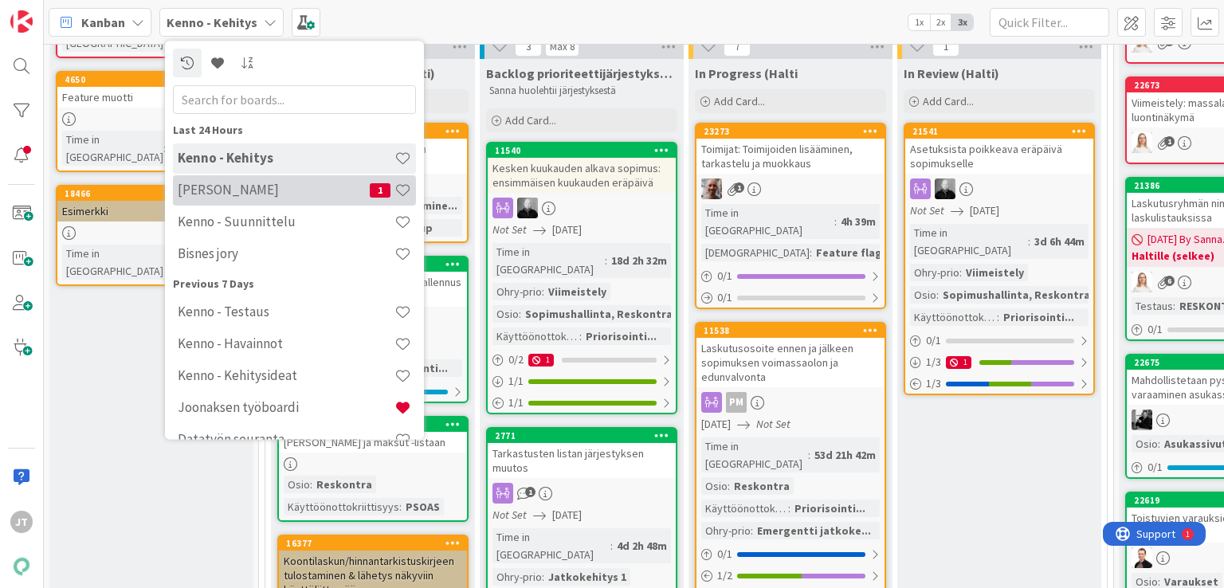
click at [207, 197] on h4 "[PERSON_NAME]" at bounding box center [274, 190] width 192 height 16
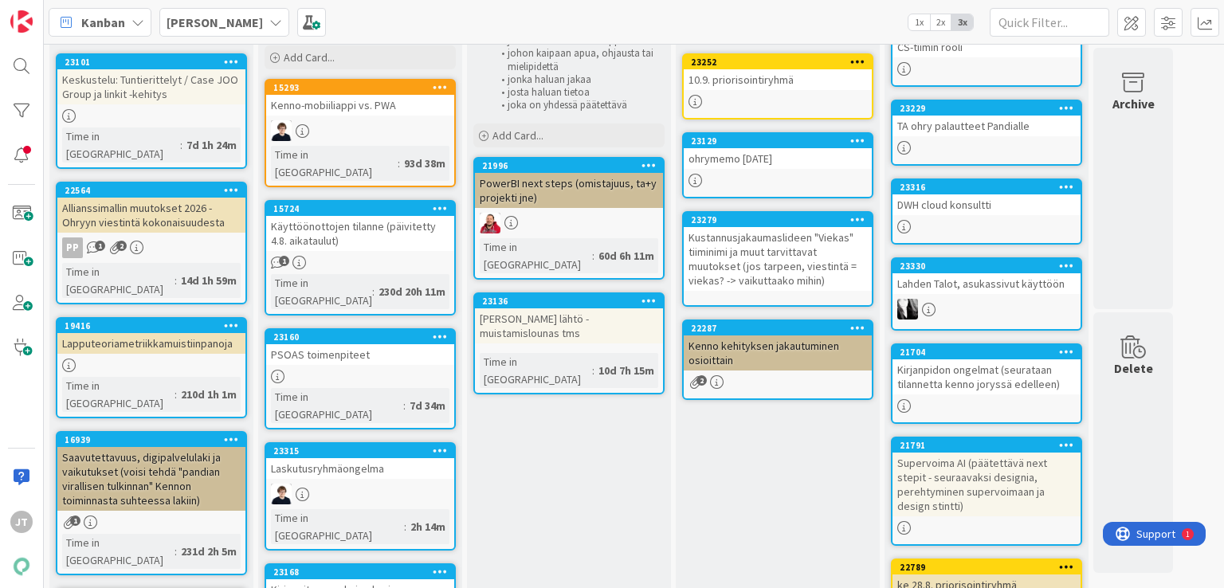
scroll to position [125, 0]
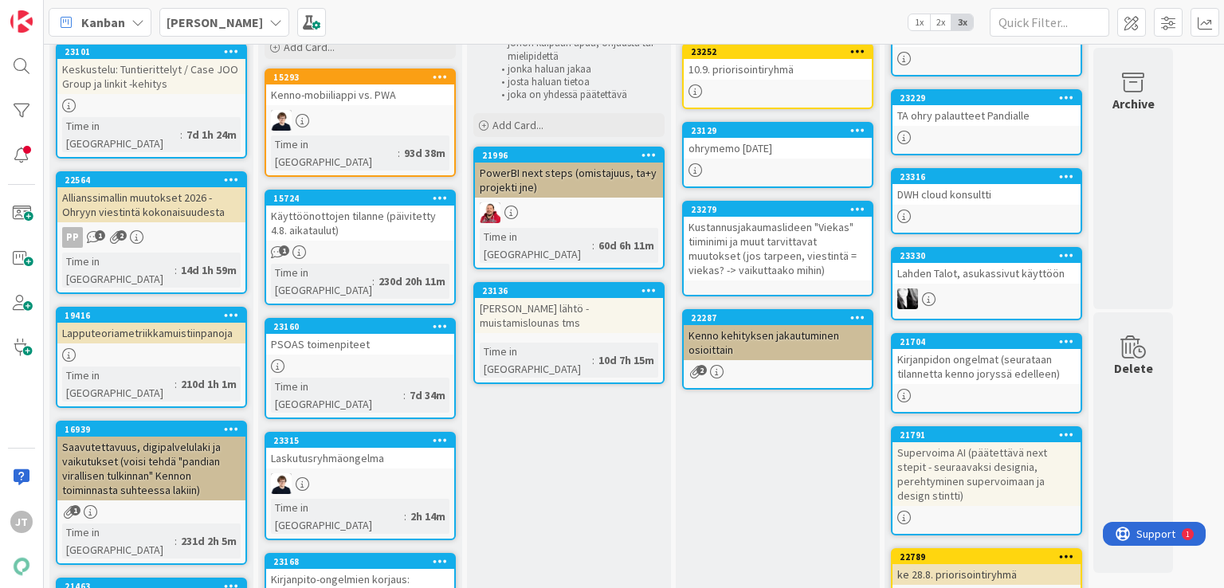
click at [963, 358] on div "Kirjanpidon ongelmat (seurataan tilannetta kenno joryssä edelleen)" at bounding box center [987, 366] width 188 height 35
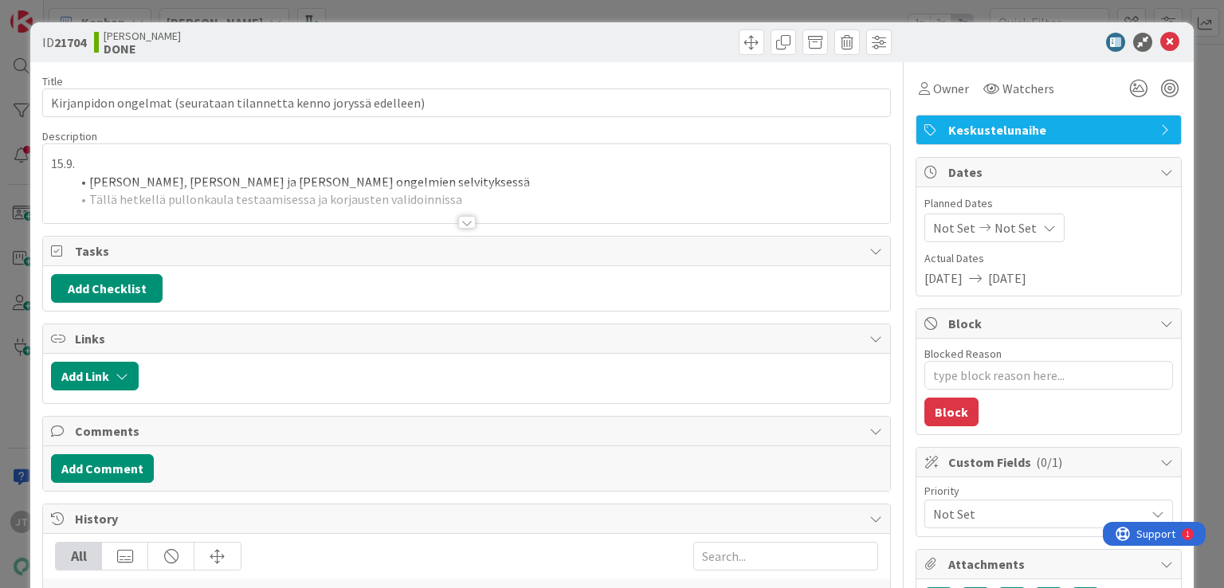
click at [459, 223] on div at bounding box center [467, 222] width 18 height 13
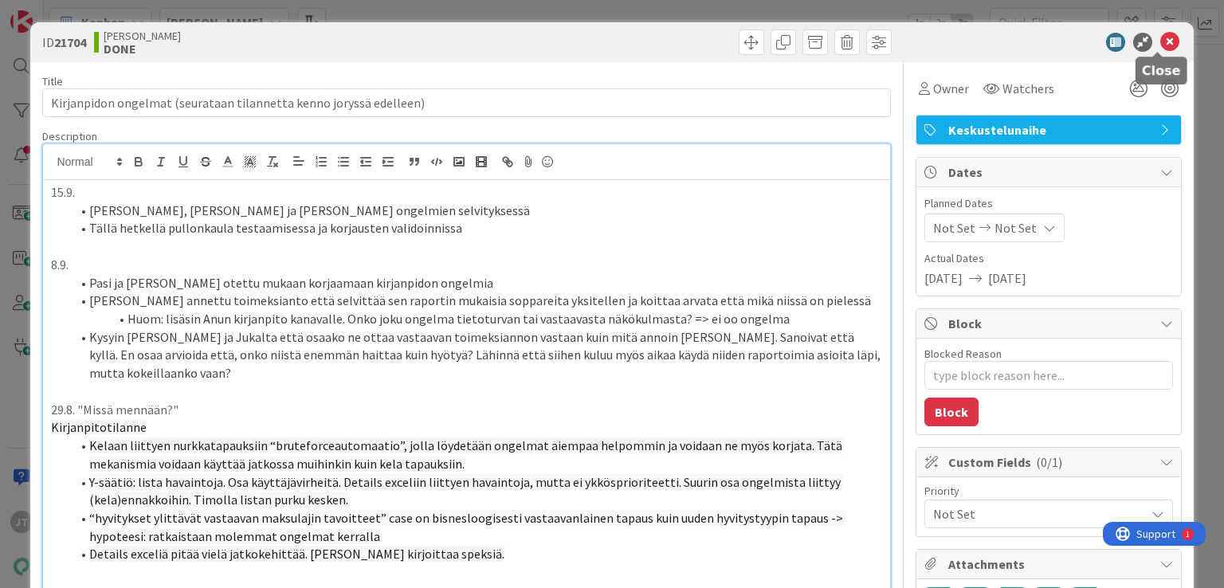
click at [1160, 39] on icon at bounding box center [1169, 42] width 19 height 19
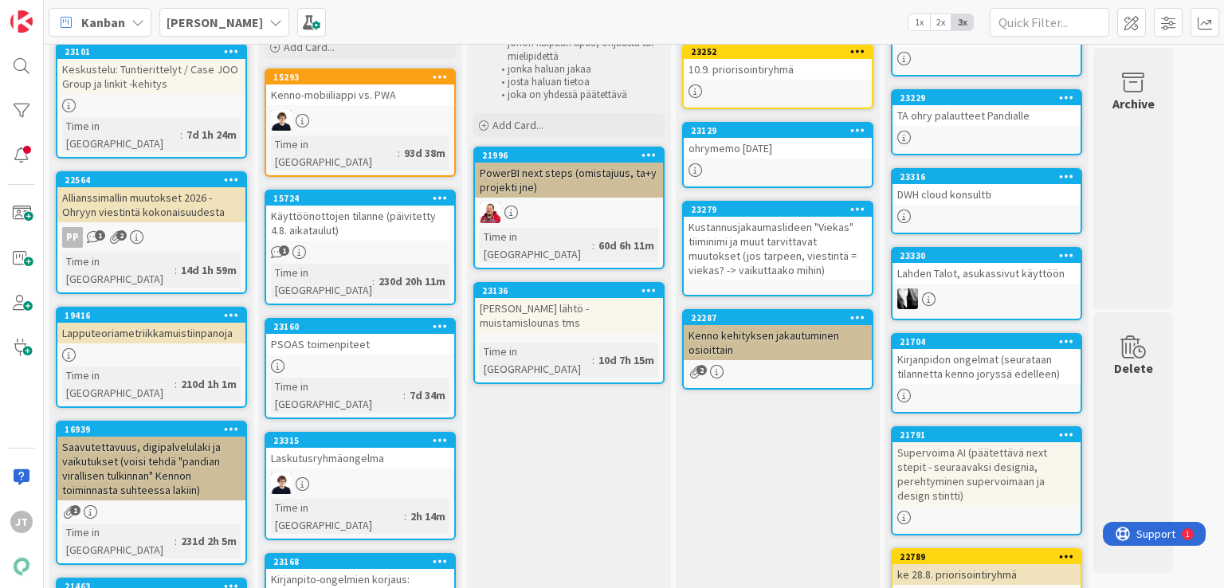
click at [362, 473] on div at bounding box center [360, 483] width 188 height 21
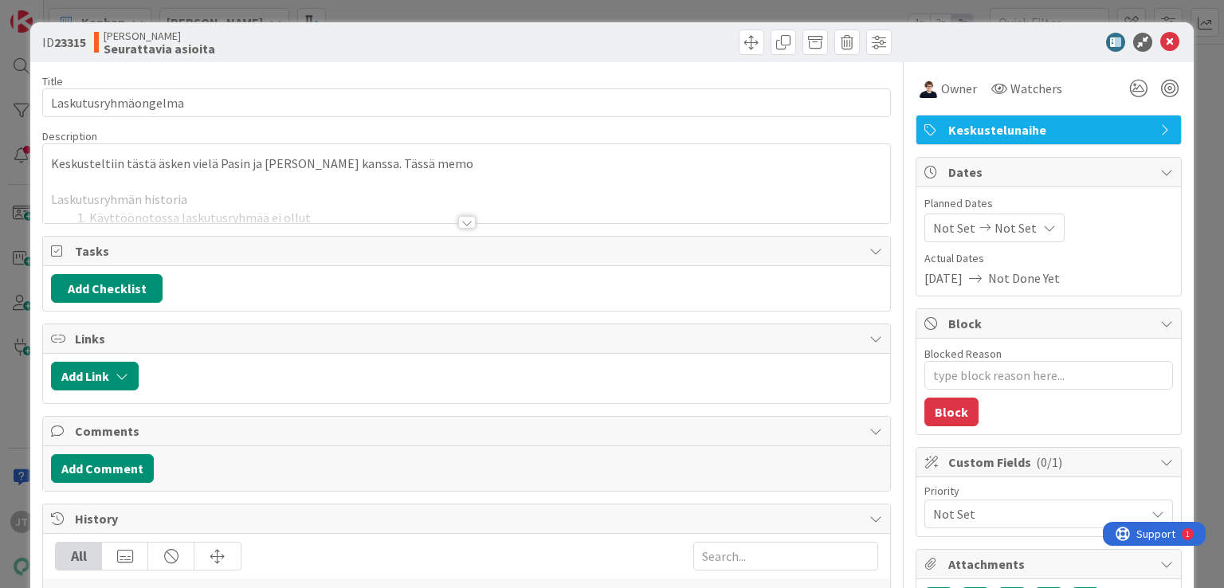
click at [458, 224] on div at bounding box center [467, 222] width 18 height 13
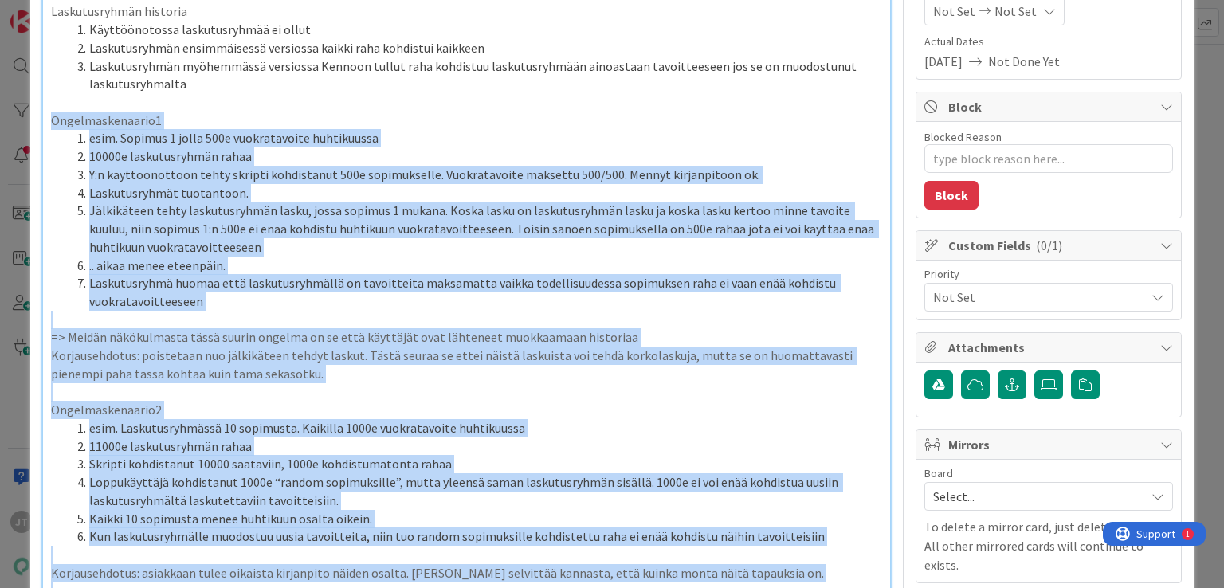
scroll to position [376, 0]
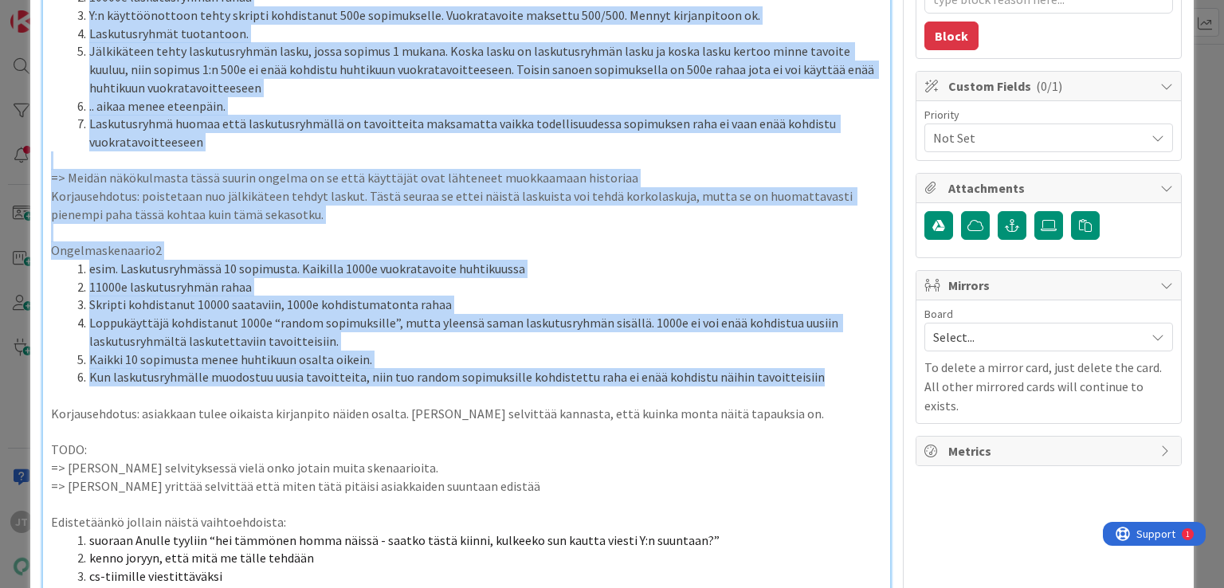
drag, startPoint x: 53, startPoint y: 76, endPoint x: 809, endPoint y: 371, distance: 812.0
click at [809, 371] on div "Keskusteltiin tästä äsken vielä Pasin ja Petrin kanssa. Tässä memo Laskutusryhm…" at bounding box center [466, 221] width 846 height 834
copy div "Ongelmaskenaario1 esim. Sopimus 1 jolla 500e vuokratavoite huhtikuussa 10000e l…"
click at [239, 269] on li "esim. Laskutusryhmässä 10 sopimusta. Kaikilla 1000e vuokratavoite huhtikuussa" at bounding box center [475, 269] width 811 height 18
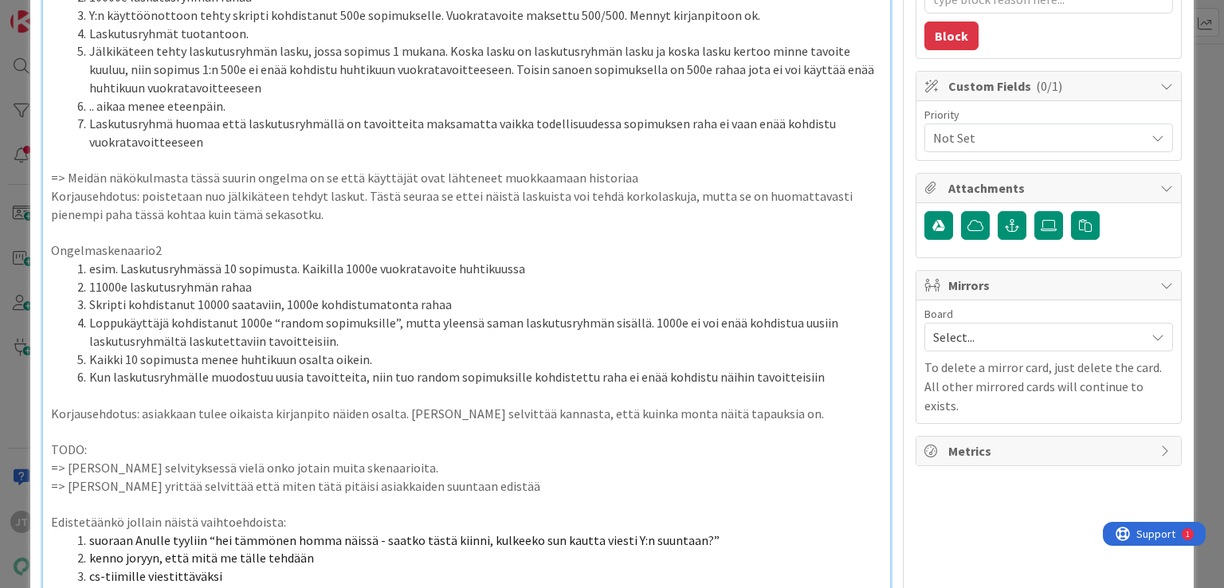
click at [253, 260] on li "esim. Laskutusryhmässä 10 sopimusta. Kaikilla 1000e vuokratavoite huhtikuussa" at bounding box center [475, 269] width 811 height 18
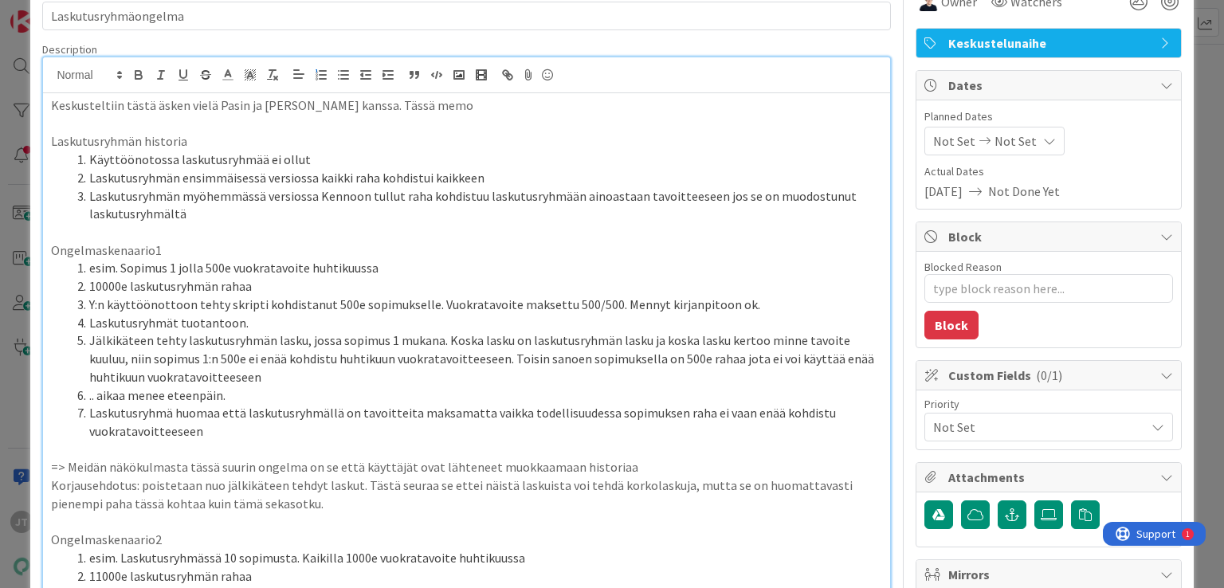
scroll to position [0, 0]
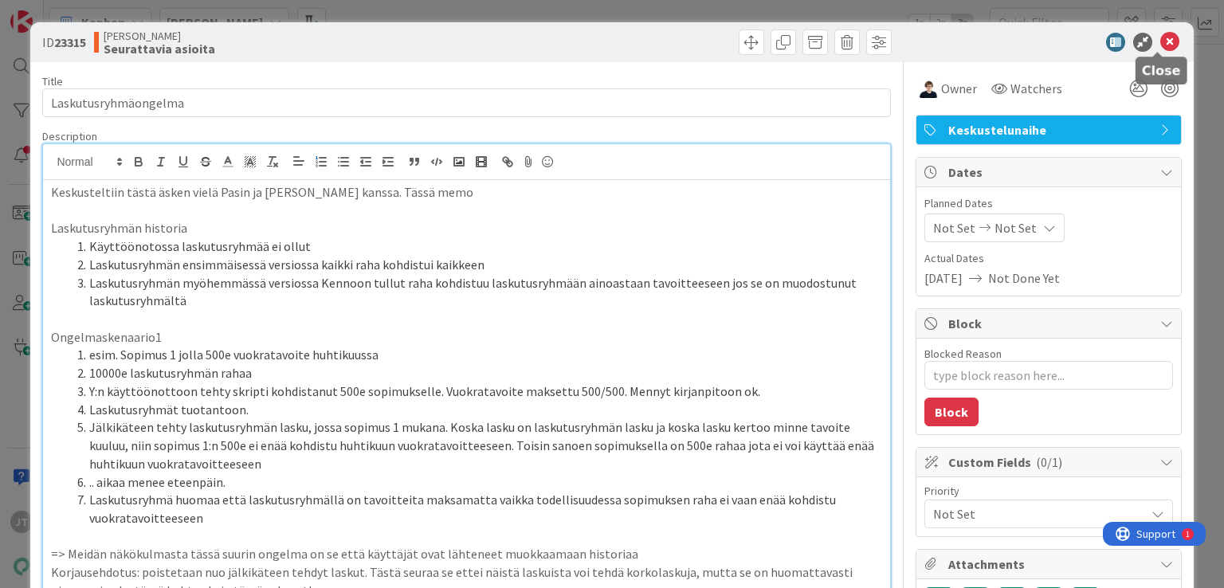
click at [1160, 45] on icon at bounding box center [1169, 42] width 19 height 19
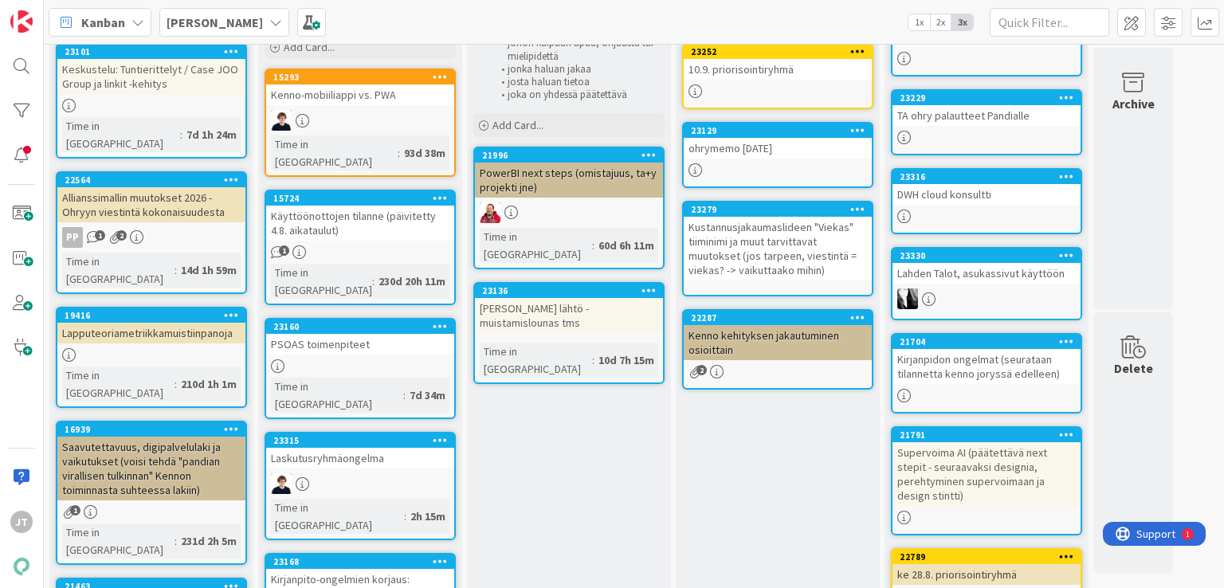
click at [343, 448] on div "Laskutusryhmäongelma" at bounding box center [360, 458] width 188 height 21
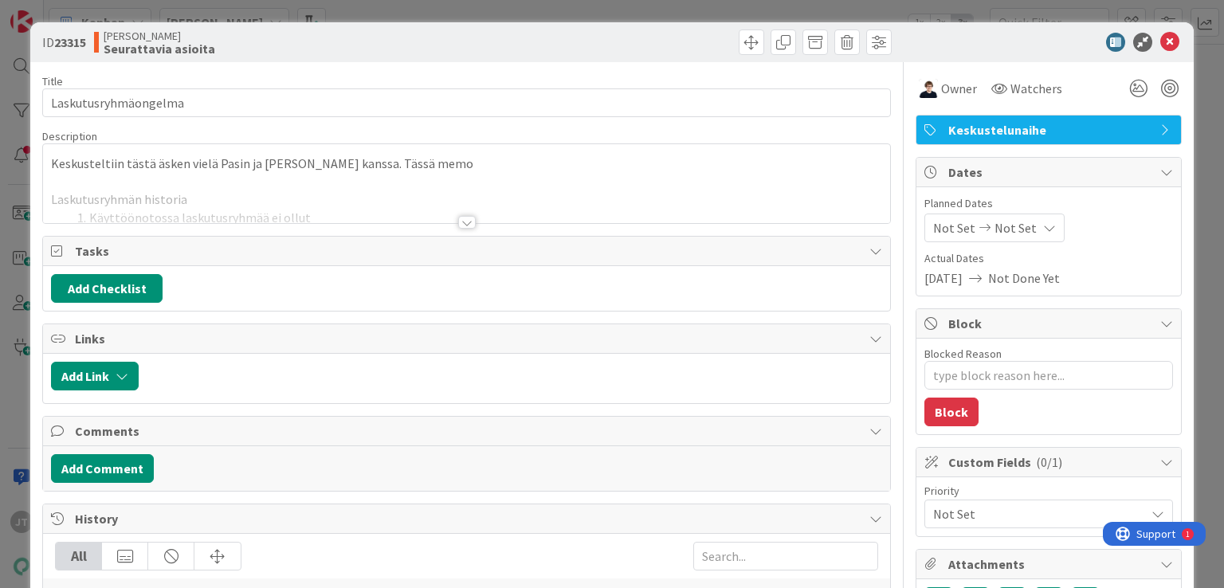
click at [461, 237] on div "Tasks" at bounding box center [466, 251] width 846 height 29
type textarea "x"
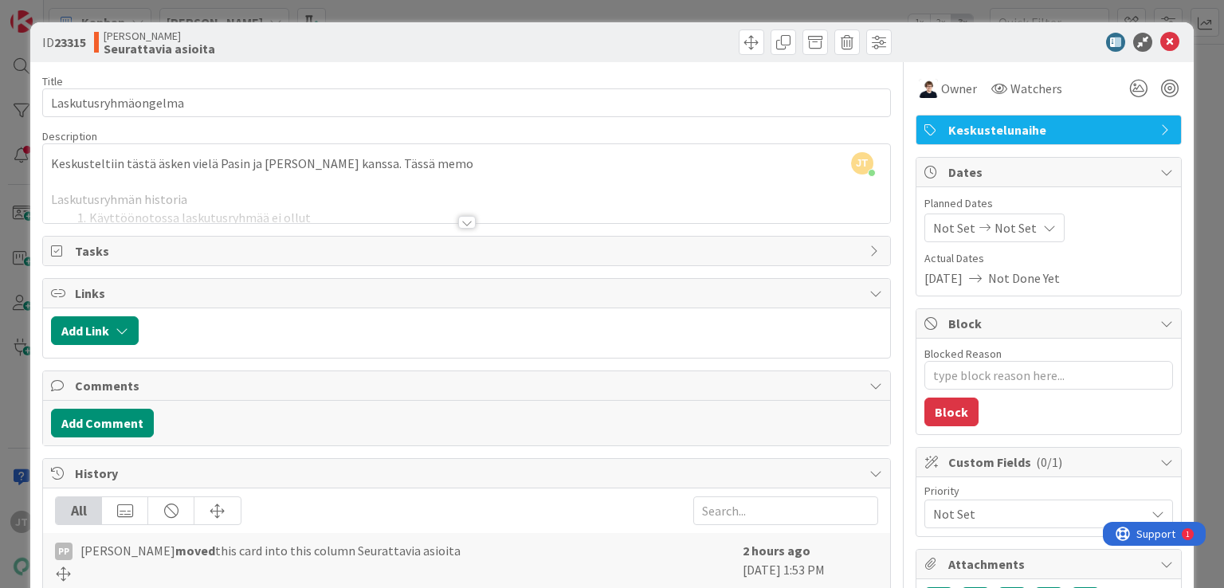
click at [461, 220] on div at bounding box center [467, 222] width 18 height 13
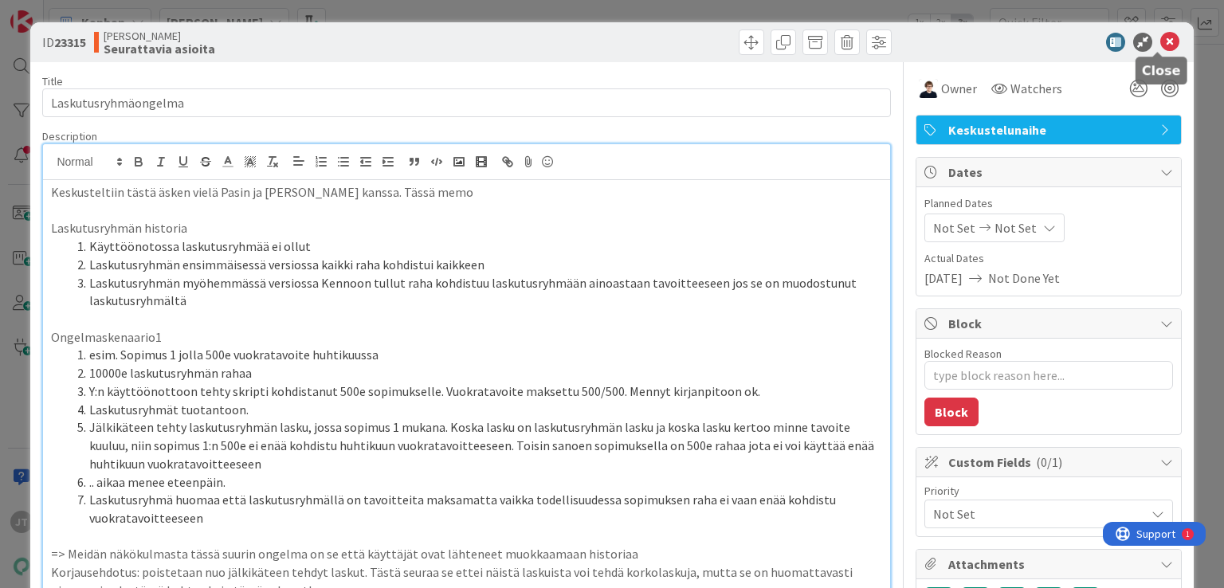
click at [1160, 38] on icon at bounding box center [1169, 42] width 19 height 19
